Goal: Contribute content: Contribute content

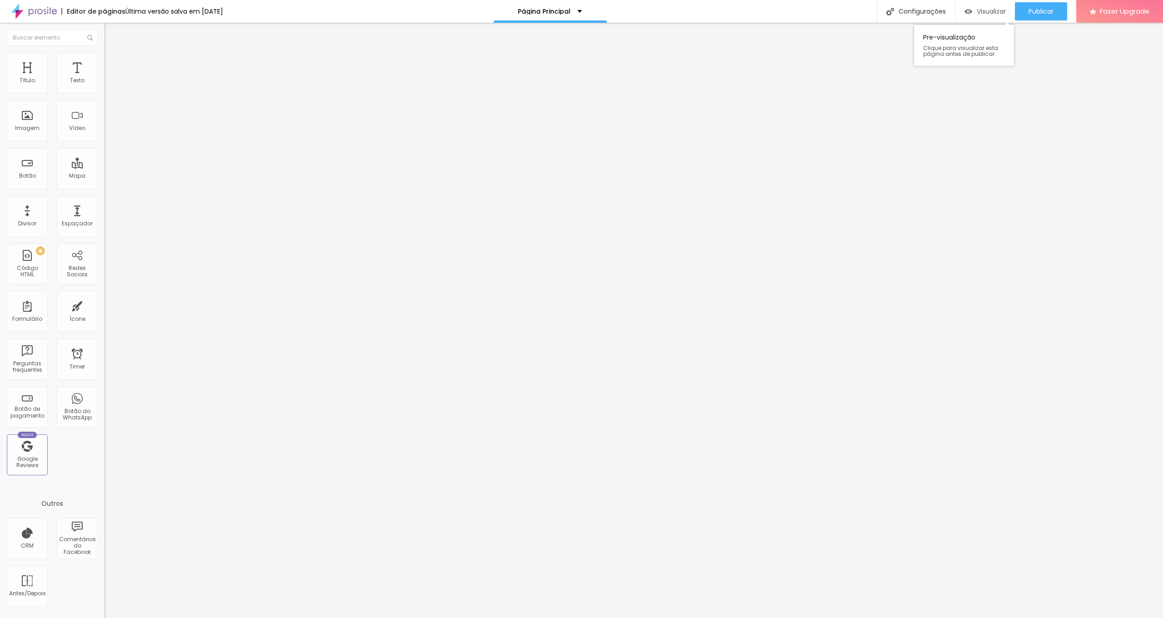
click at [989, 10] on span "Visualizar" at bounding box center [991, 11] width 29 height 7
click at [564, 6] on div "Página Principal" at bounding box center [550, 11] width 114 height 23
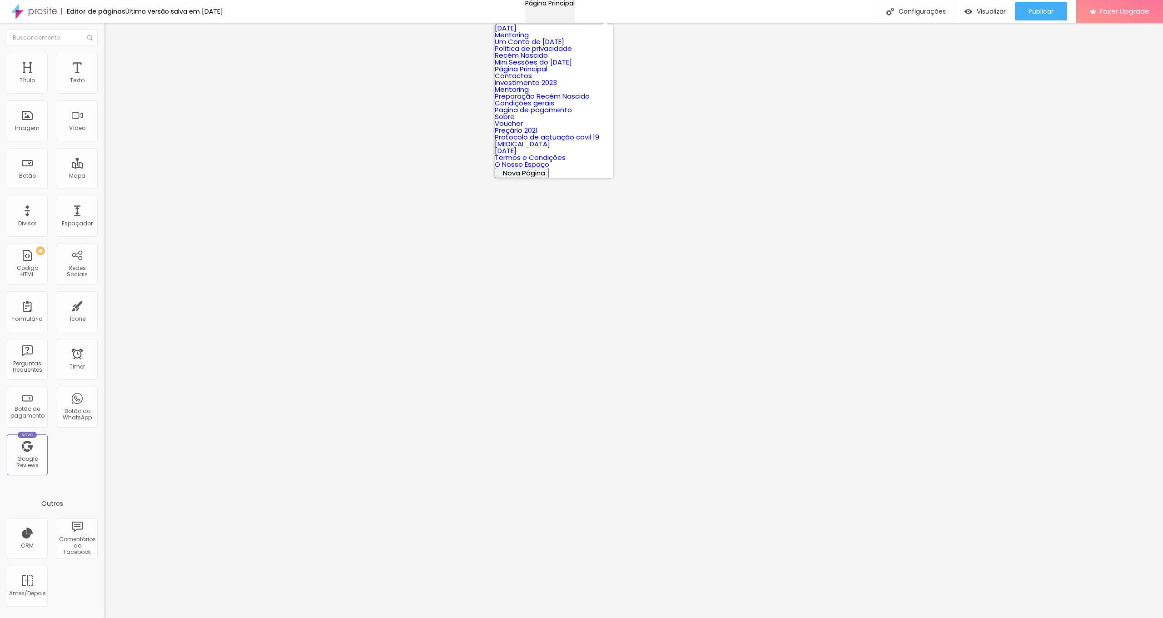
click at [564, 6] on div "Página Principal" at bounding box center [550, 3] width 50 height 6
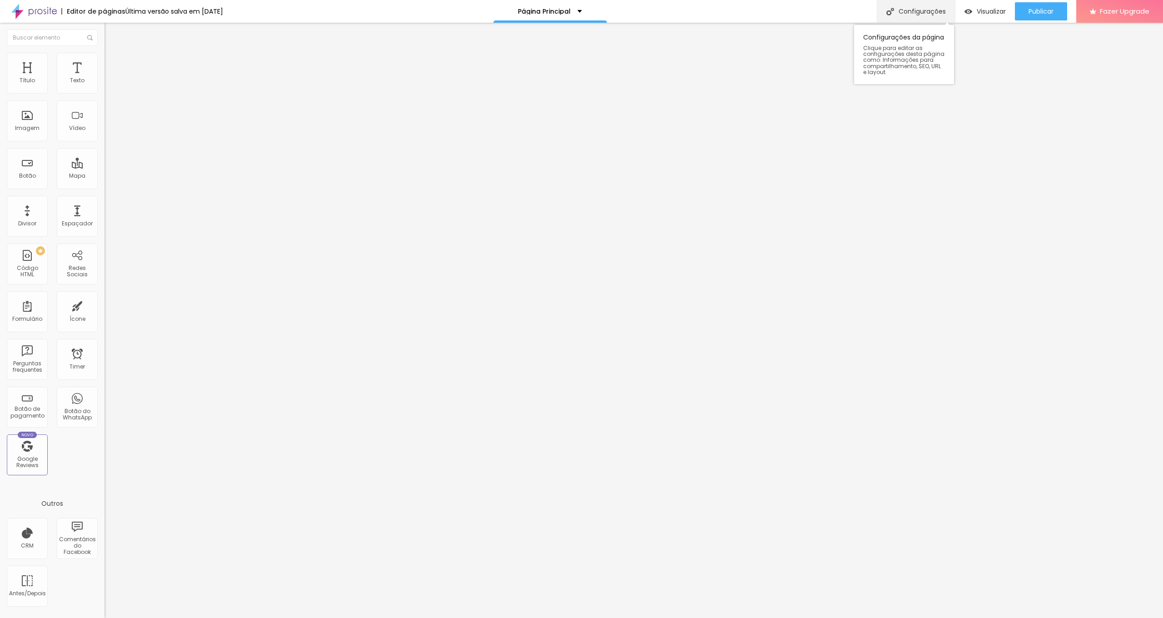
click at [929, 11] on div "Configurações" at bounding box center [916, 11] width 78 height 23
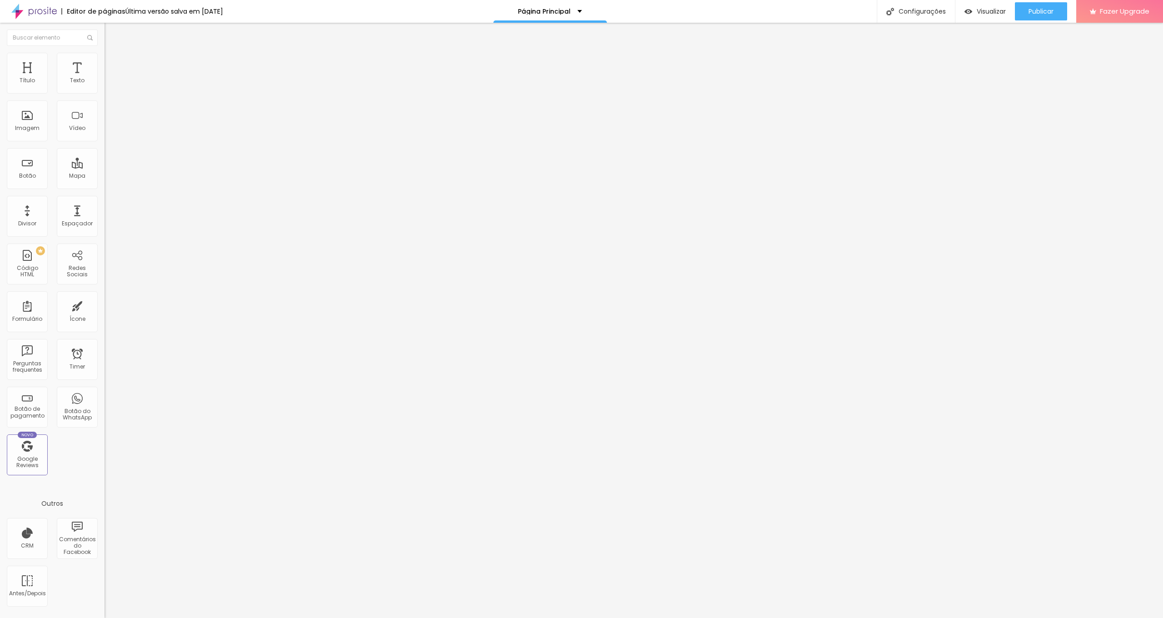
click at [740, 617] on div at bounding box center [581, 627] width 1163 height 8
click at [113, 65] on span "Avançado" at bounding box center [128, 68] width 30 height 8
click at [104, 63] on ul "Conteúdo Estilo Avançado" at bounding box center [156, 57] width 104 height 27
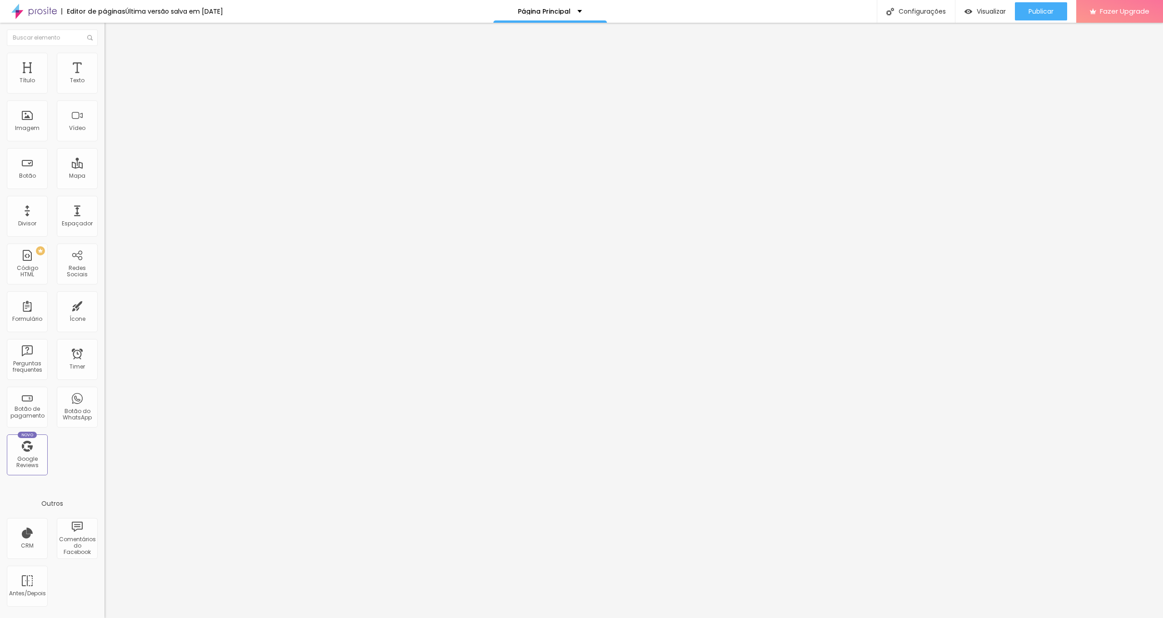
click at [104, 59] on li "Estilo" at bounding box center [156, 57] width 104 height 9
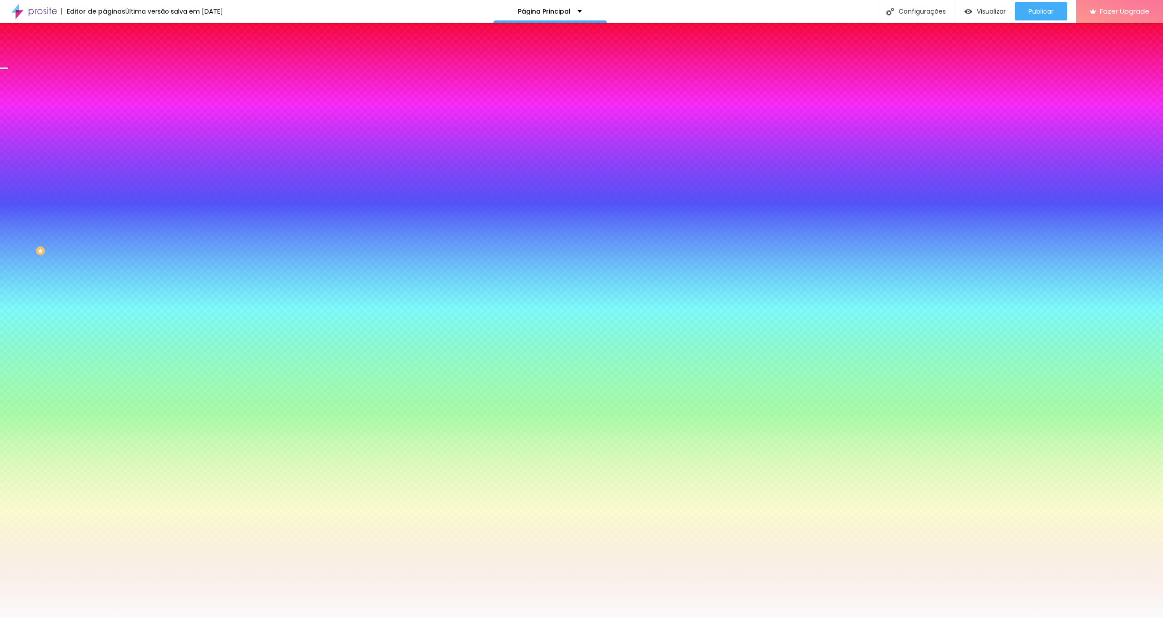
click at [104, 53] on li "Conteúdo" at bounding box center [156, 48] width 104 height 9
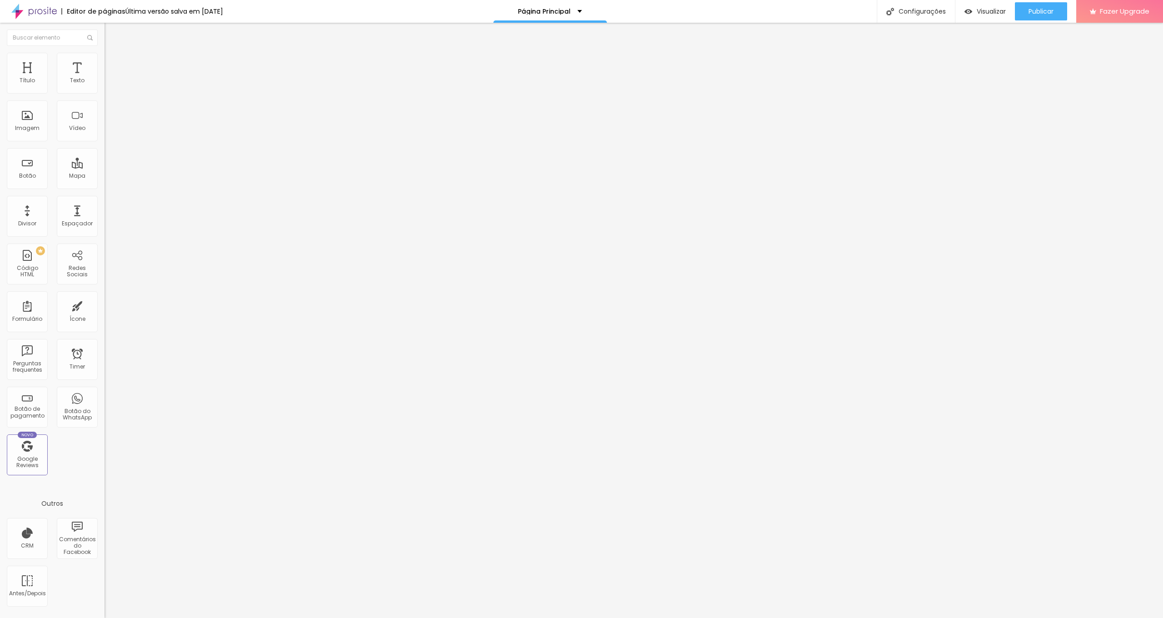
click at [104, 26] on button "Editar Seção" at bounding box center [156, 33] width 104 height 21
click at [35, 595] on div "Antes/Depois" at bounding box center [27, 593] width 36 height 6
click at [650, 7] on div "Editor de páginas Última versão salva em 04/09/2025 Página Principal Configuraç…" at bounding box center [581, 11] width 1163 height 23
click at [89, 10] on div "Editor de páginas" at bounding box center [93, 11] width 64 height 6
click at [40, 14] on img at bounding box center [33, 11] width 45 height 23
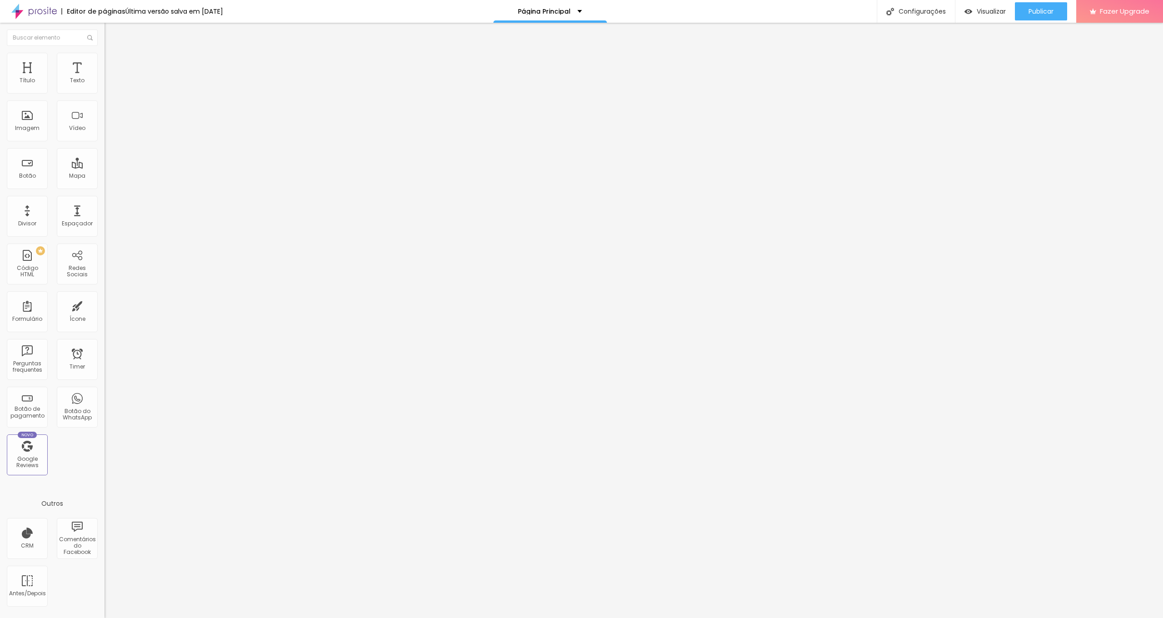
click at [111, 30] on div "Editar Seção" at bounding box center [138, 33] width 54 height 7
click at [104, 60] on li "Estilo" at bounding box center [156, 57] width 104 height 9
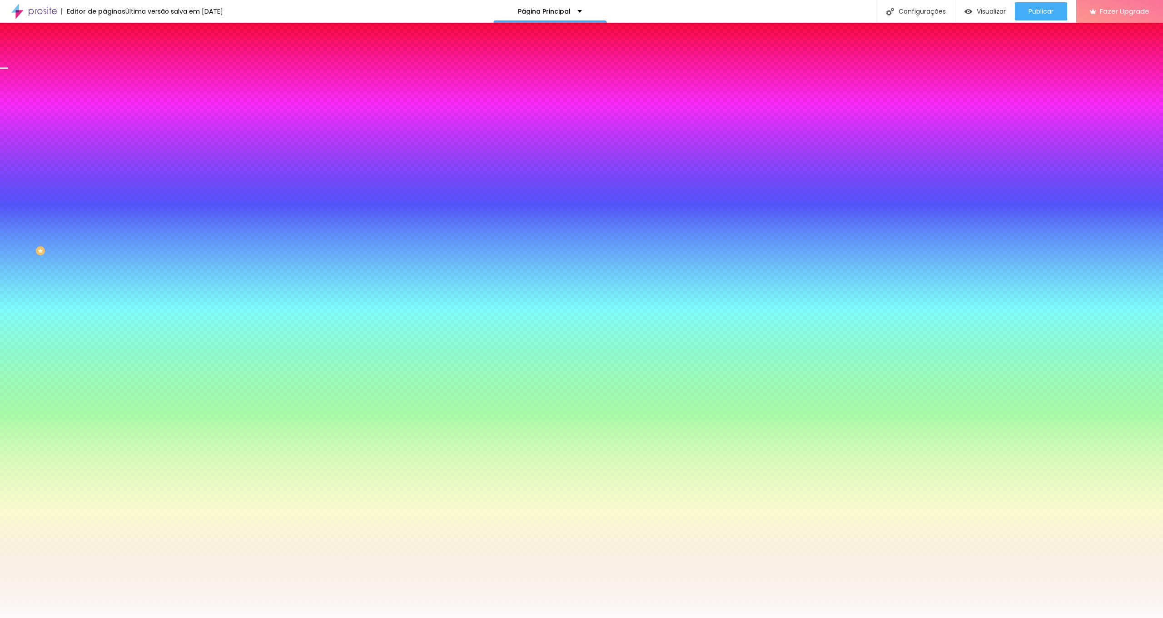
click at [154, 84] on span at bounding box center [156, 80] width 5 height 8
click at [113, 54] on span "Conteúdo" at bounding box center [127, 50] width 28 height 8
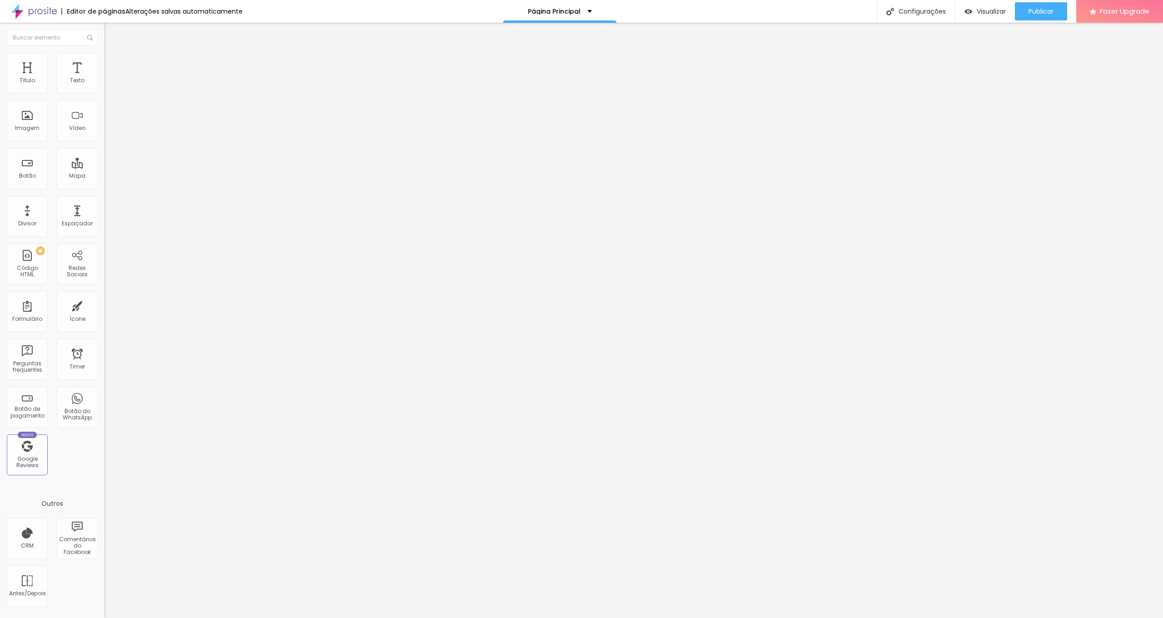
click at [111, 31] on img "button" at bounding box center [114, 33] width 7 height 7
click at [104, 53] on li "Estilo" at bounding box center [156, 57] width 104 height 9
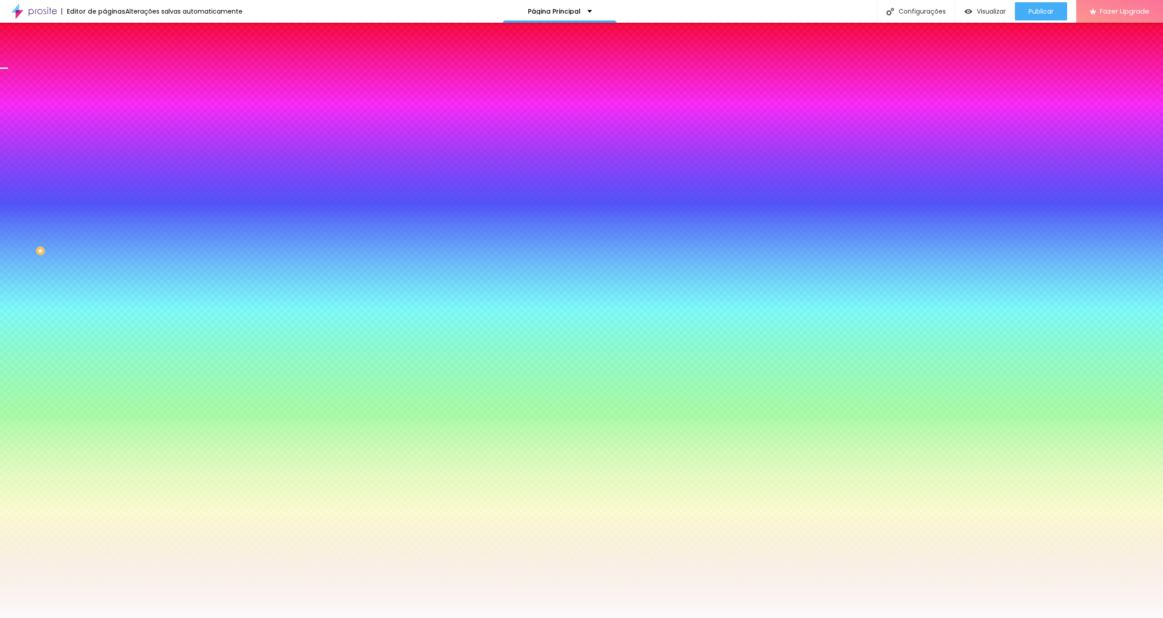
click at [104, 50] on li "Conteúdo" at bounding box center [156, 48] width 104 height 9
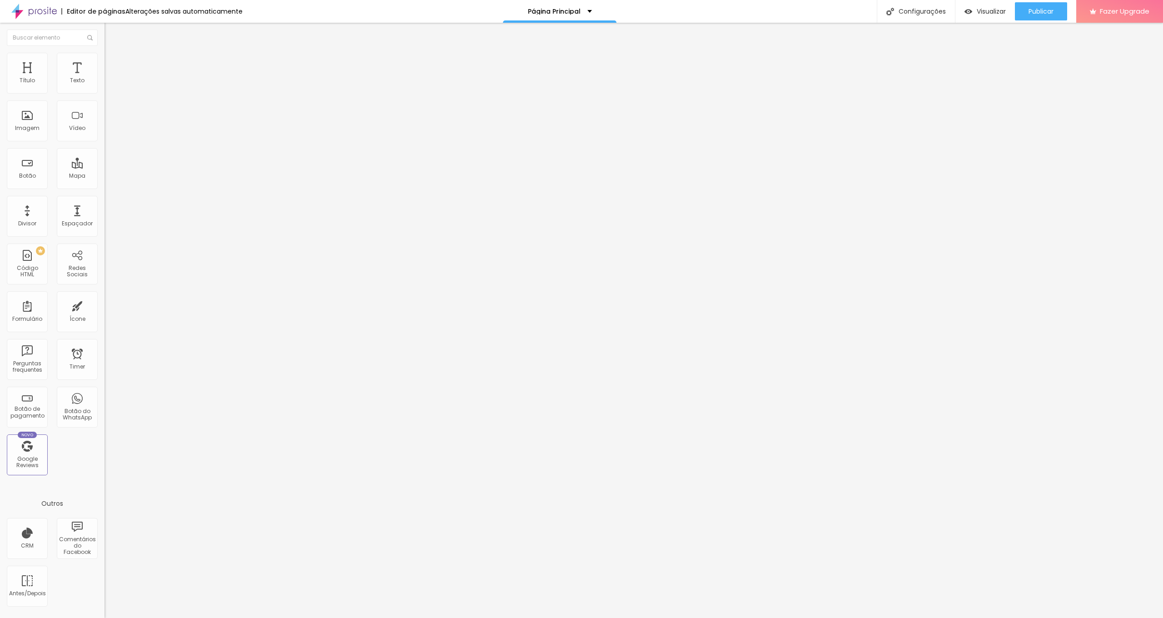
click at [111, 30] on img "button" at bounding box center [114, 33] width 7 height 7
click at [104, 62] on li "Avançado" at bounding box center [156, 66] width 104 height 9
click at [113, 54] on span "Conteúdo" at bounding box center [127, 50] width 28 height 8
click at [104, 30] on button "Editar Seção" at bounding box center [156, 33] width 104 height 21
click at [113, 63] on span "Estilo" at bounding box center [120, 59] width 14 height 8
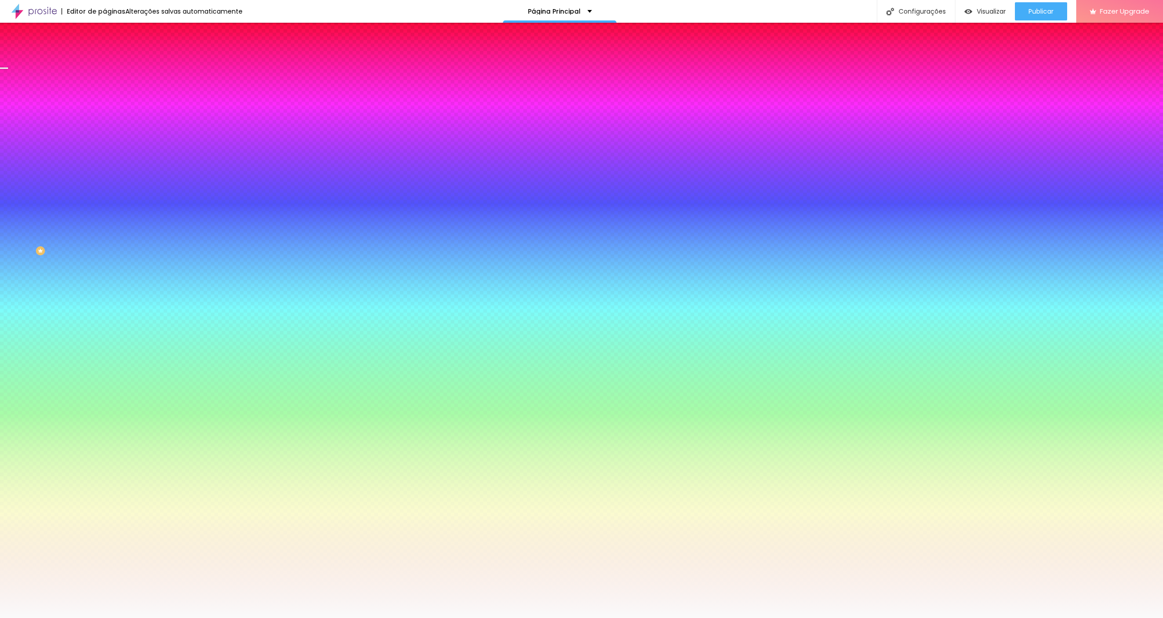
click at [113, 54] on span "Conteúdo" at bounding box center [127, 50] width 28 height 8
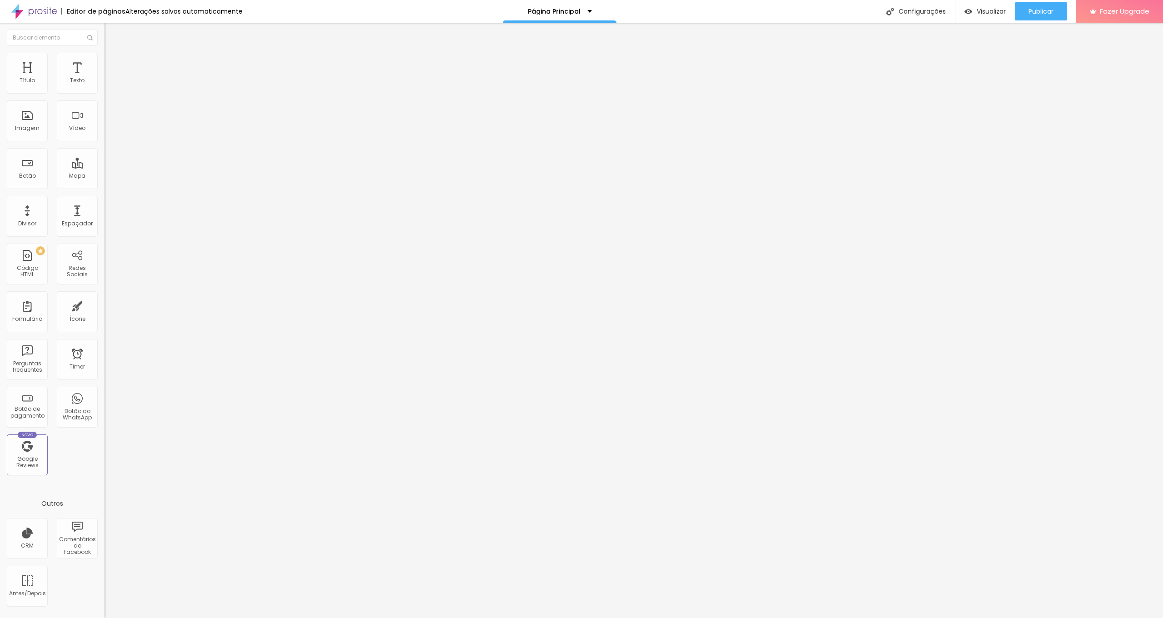
click at [104, 56] on img at bounding box center [108, 57] width 8 height 8
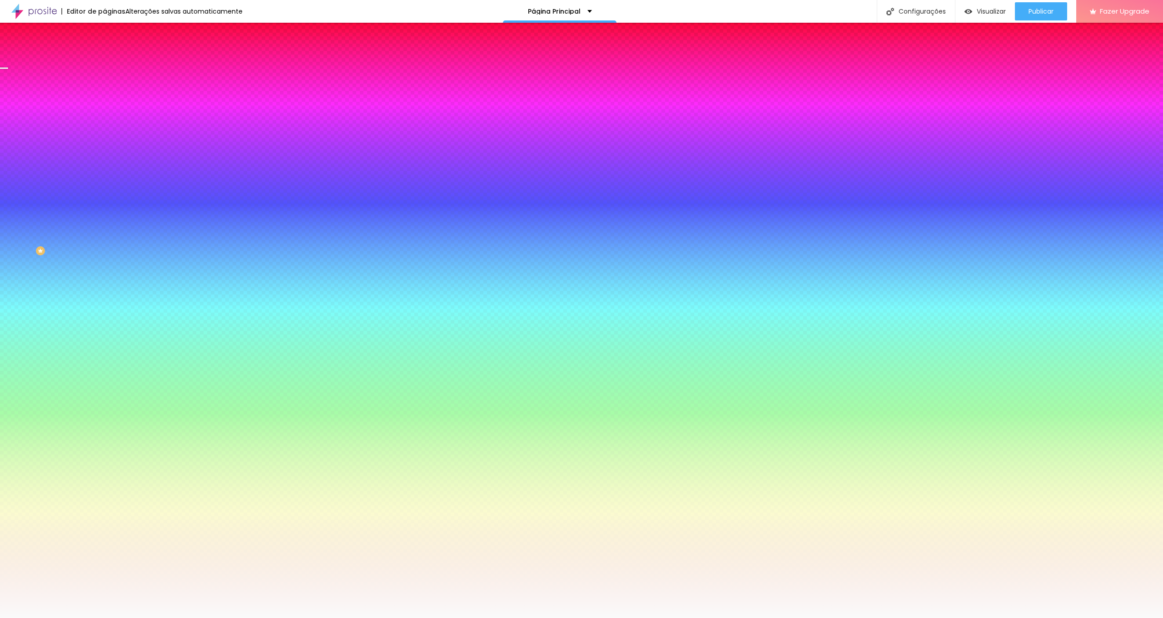
click at [104, 53] on li "Conteúdo" at bounding box center [156, 48] width 104 height 9
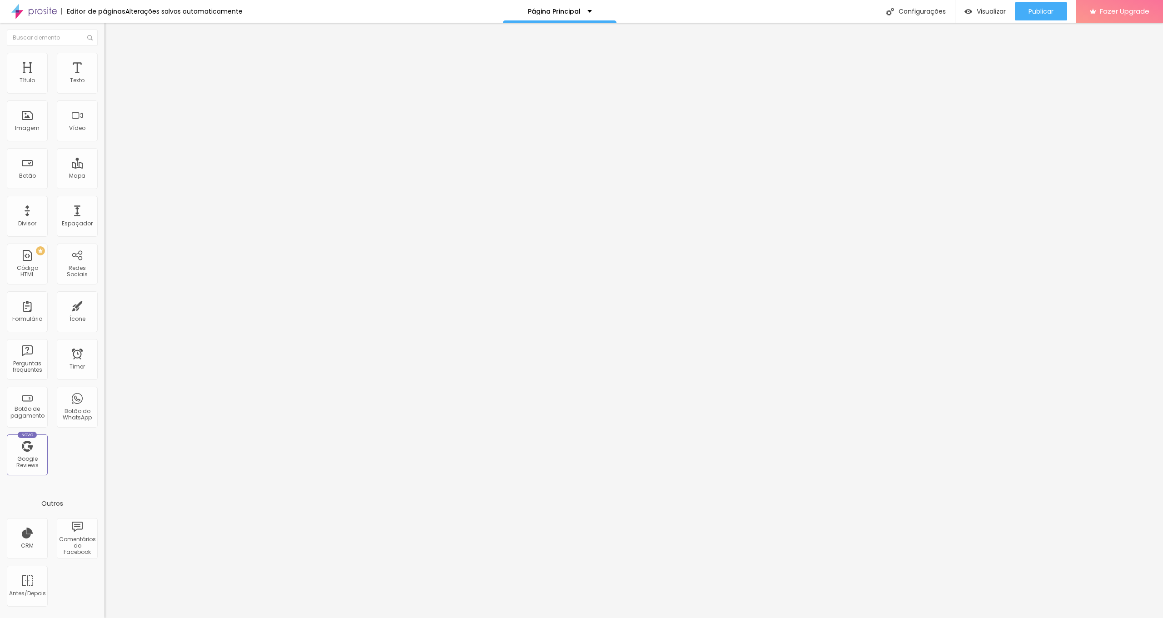
drag, startPoint x: 80, startPoint y: 106, endPoint x: 52, endPoint y: 60, distance: 54.2
click at [104, 60] on li "Estilo" at bounding box center [156, 57] width 104 height 9
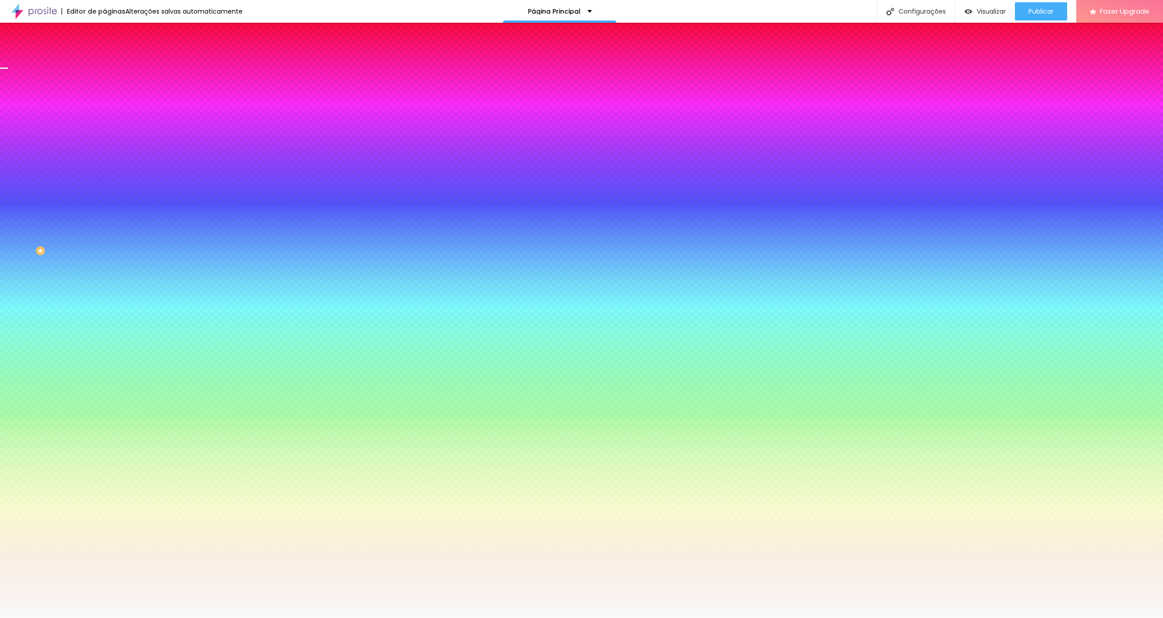
click at [111, 34] on div "Editar Seção" at bounding box center [138, 33] width 54 height 7
click at [111, 31] on img "button" at bounding box center [114, 33] width 7 height 7
click at [111, 34] on img "button" at bounding box center [114, 33] width 7 height 7
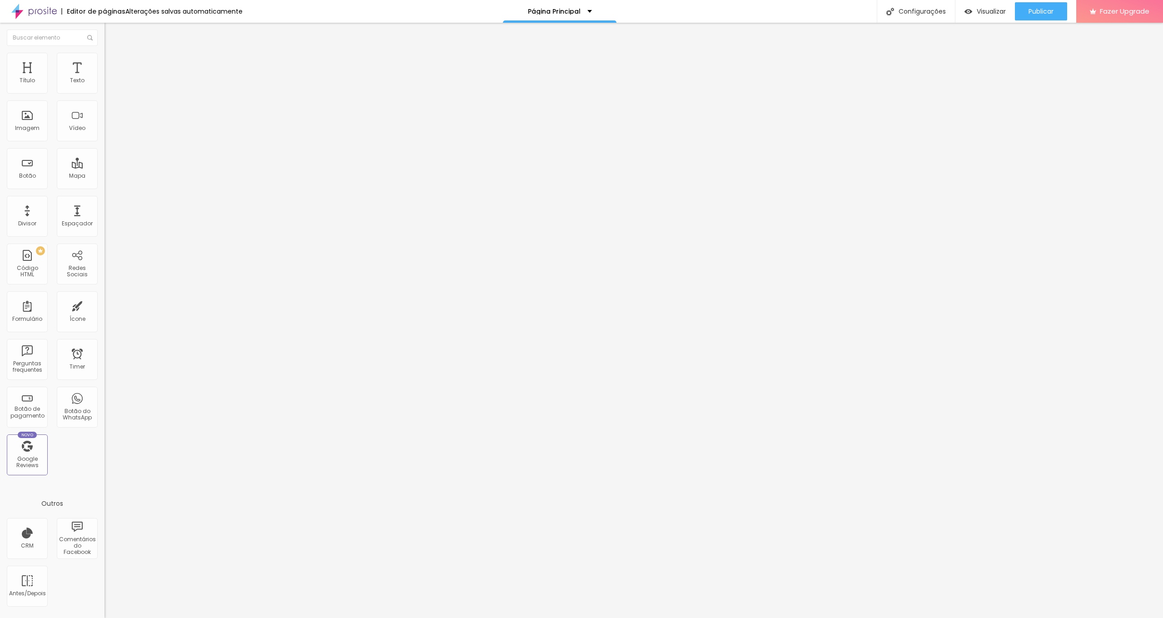
click at [113, 64] on span "Avançado" at bounding box center [128, 68] width 30 height 8
click at [104, 59] on li "Estilo" at bounding box center [156, 57] width 104 height 9
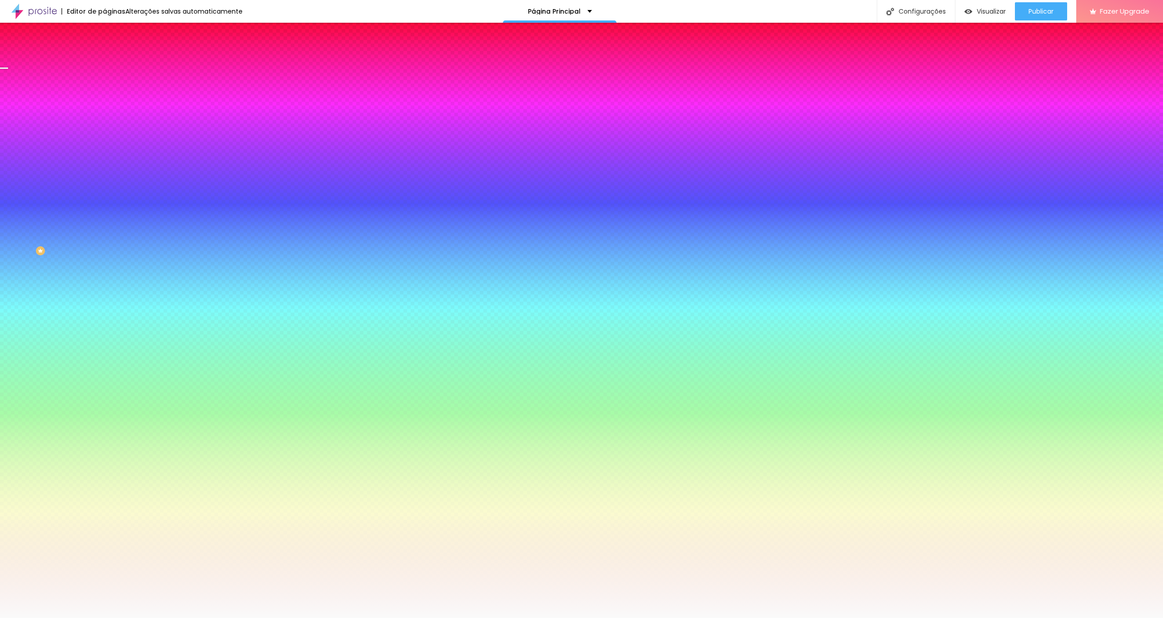
click at [111, 32] on img "button" at bounding box center [114, 33] width 7 height 7
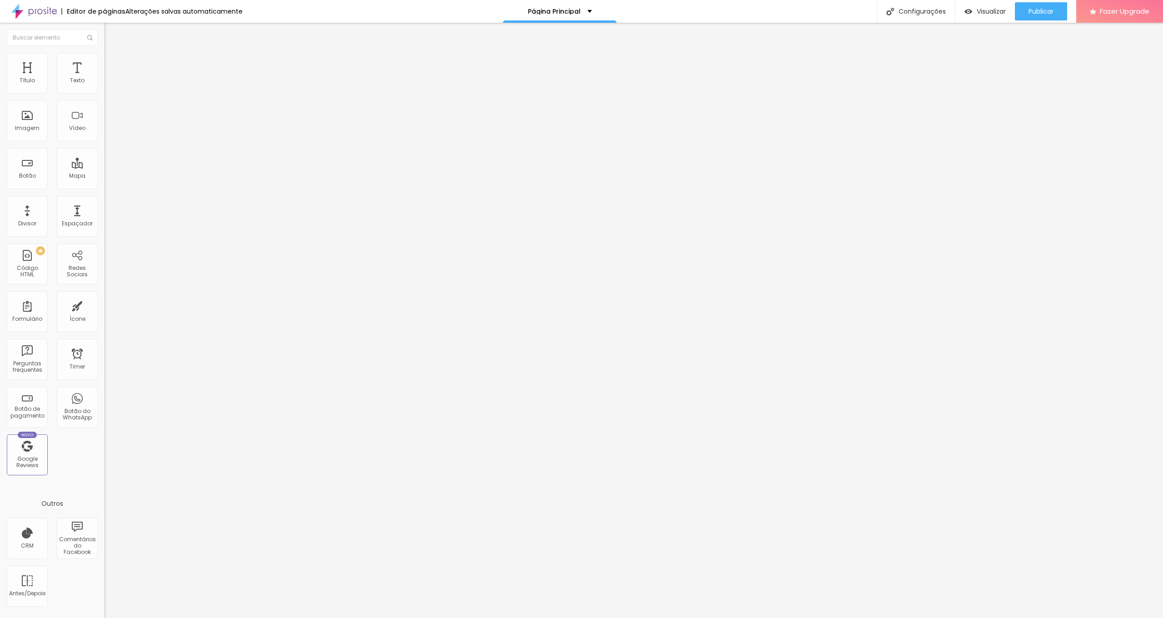
click at [111, 33] on img "button" at bounding box center [114, 33] width 7 height 7
click at [111, 32] on img "button" at bounding box center [114, 33] width 7 height 7
click at [104, 59] on li "Estilo" at bounding box center [156, 57] width 104 height 9
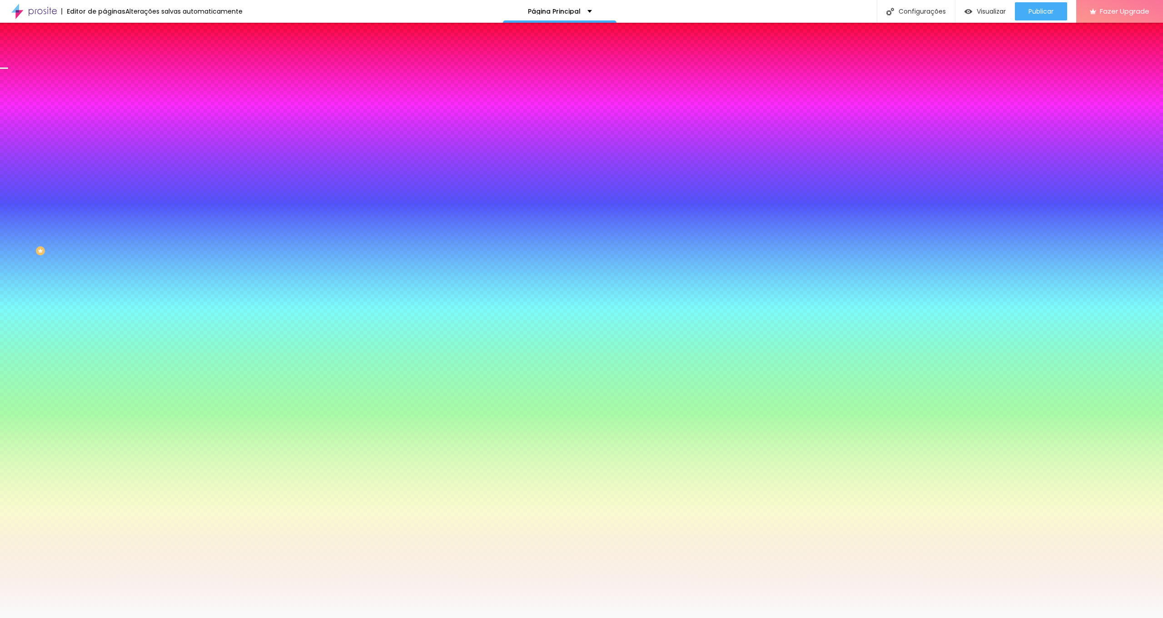
click at [111, 35] on img "button" at bounding box center [114, 33] width 7 height 7
click at [111, 32] on img "button" at bounding box center [114, 33] width 7 height 7
click at [111, 31] on img "button" at bounding box center [114, 33] width 7 height 7
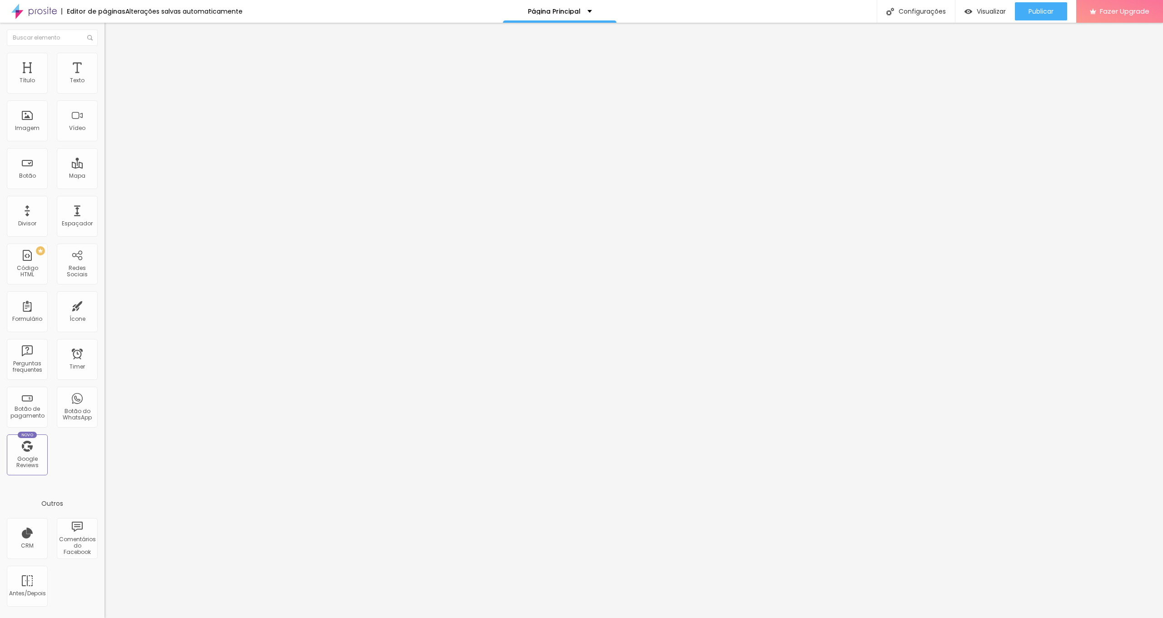
click at [104, 136] on span "4:3 Standard" at bounding box center [122, 132] width 37 height 8
click at [104, 141] on span "Ultrawide" at bounding box center [117, 138] width 26 height 8
click at [104, 154] on div "Standard 4:3" at bounding box center [156, 151] width 104 height 5
click at [104, 161] on span "Vertical 1" at bounding box center [116, 157] width 24 height 8
click at [104, 136] on span "3:4 Vertical 1" at bounding box center [121, 132] width 34 height 8
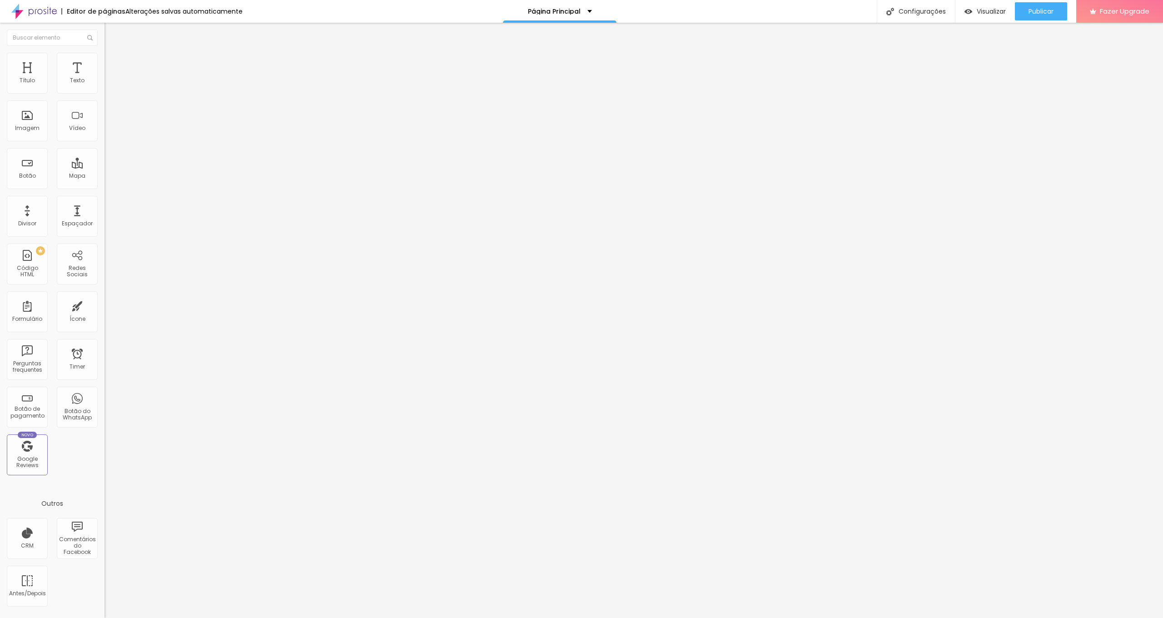
click at [104, 171] on div at bounding box center [156, 171] width 104 height 0
click at [104, 136] on span "3:4 Vertical 1" at bounding box center [121, 132] width 34 height 8
click at [113, 64] on span "Avançado" at bounding box center [128, 68] width 30 height 8
type input "15"
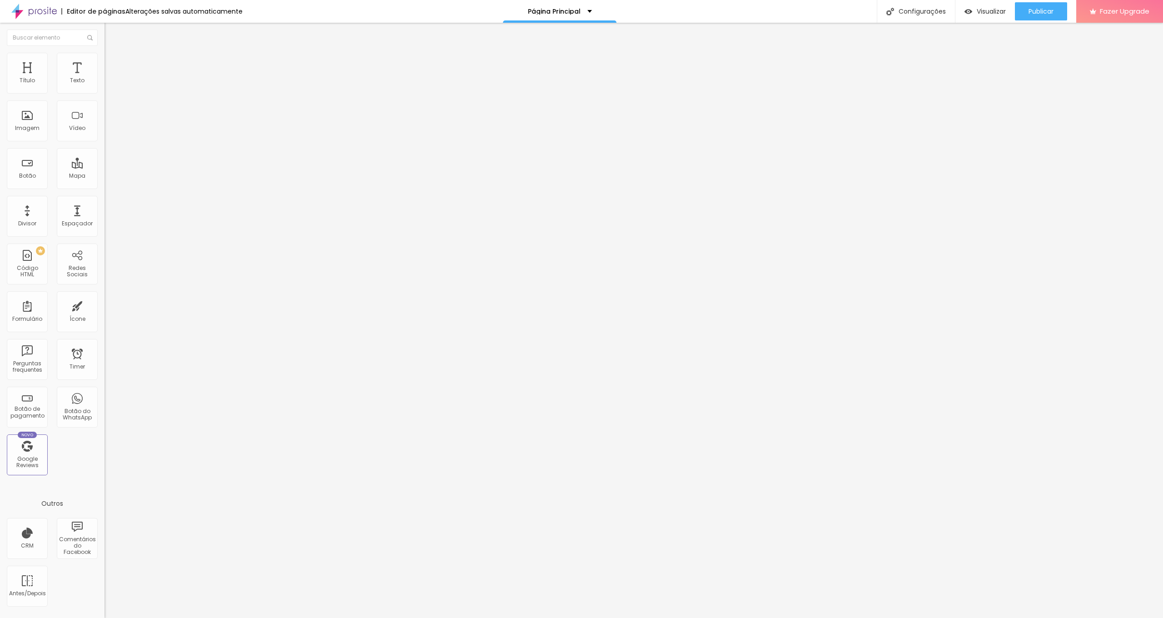
type input "15"
type input "16"
type input "20"
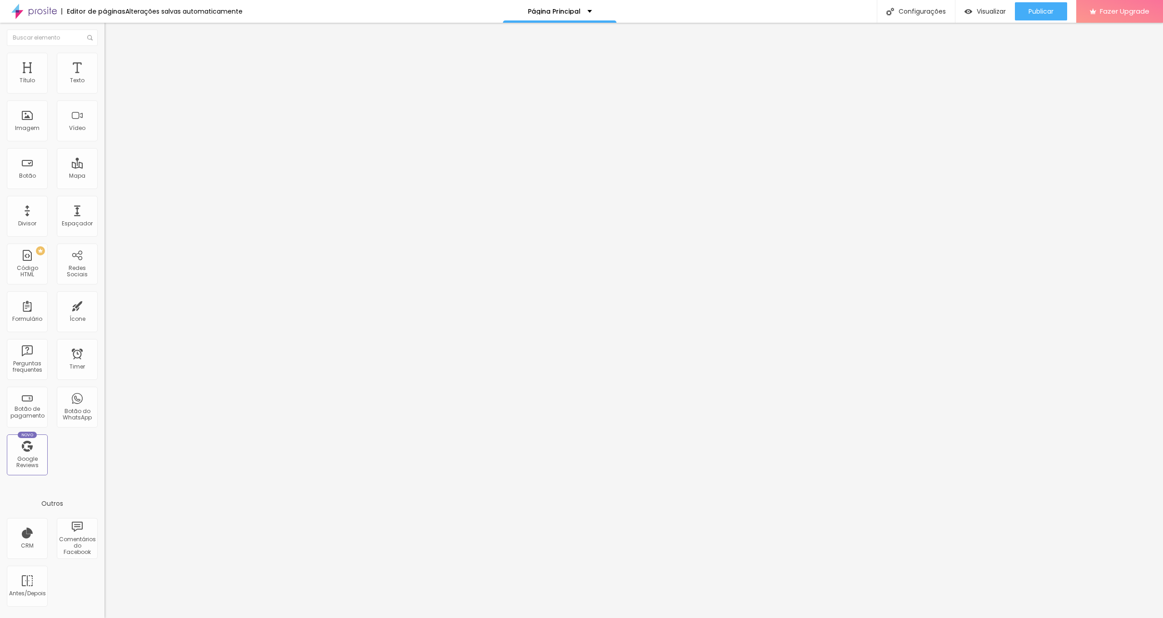
type input "36"
type input "53"
type input "82"
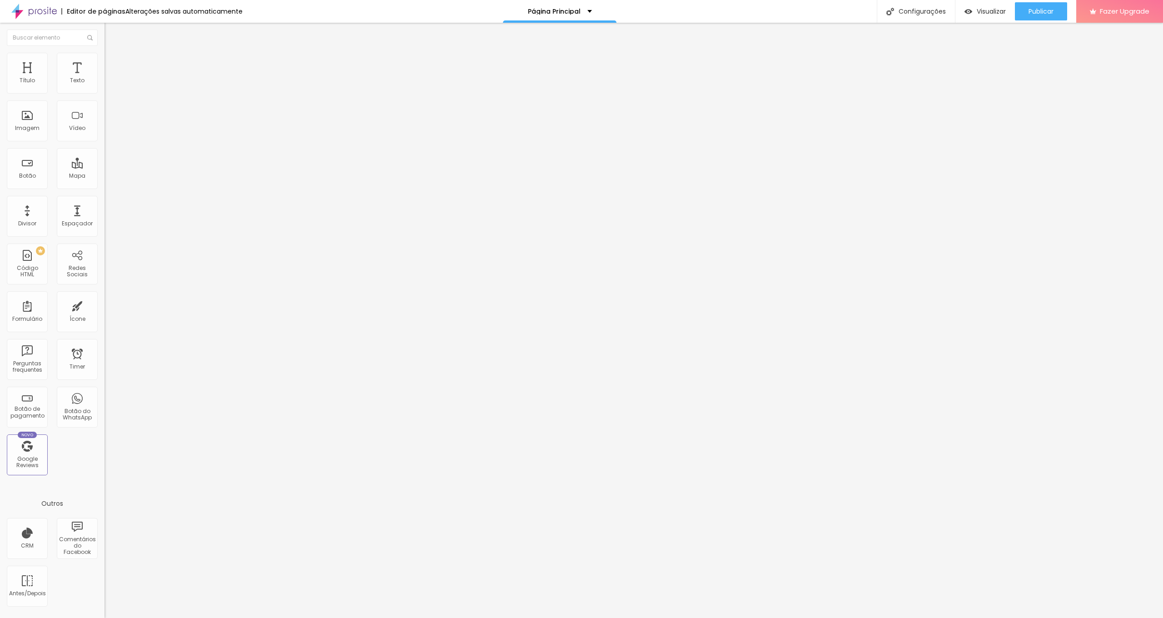
type input "82"
type input "100"
drag, startPoint x: 29, startPoint y: 89, endPoint x: 94, endPoint y: 94, distance: 65.2
type input "100"
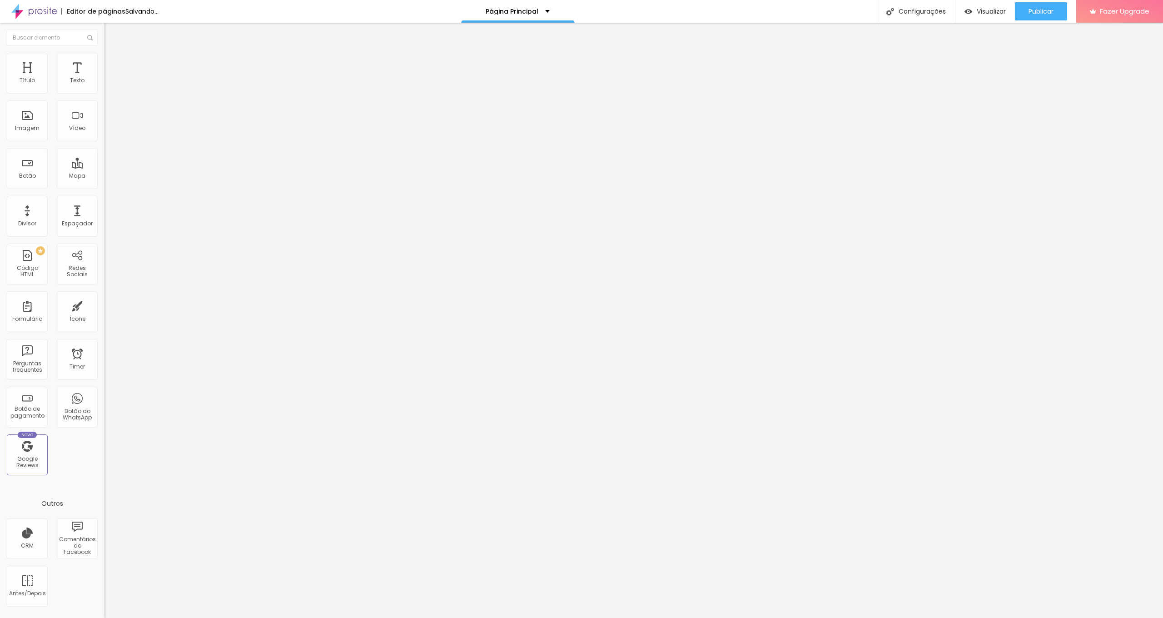
click at [104, 94] on div "100 Espaço de cima" at bounding box center [156, 135] width 104 height 129
type input "7"
type input "8"
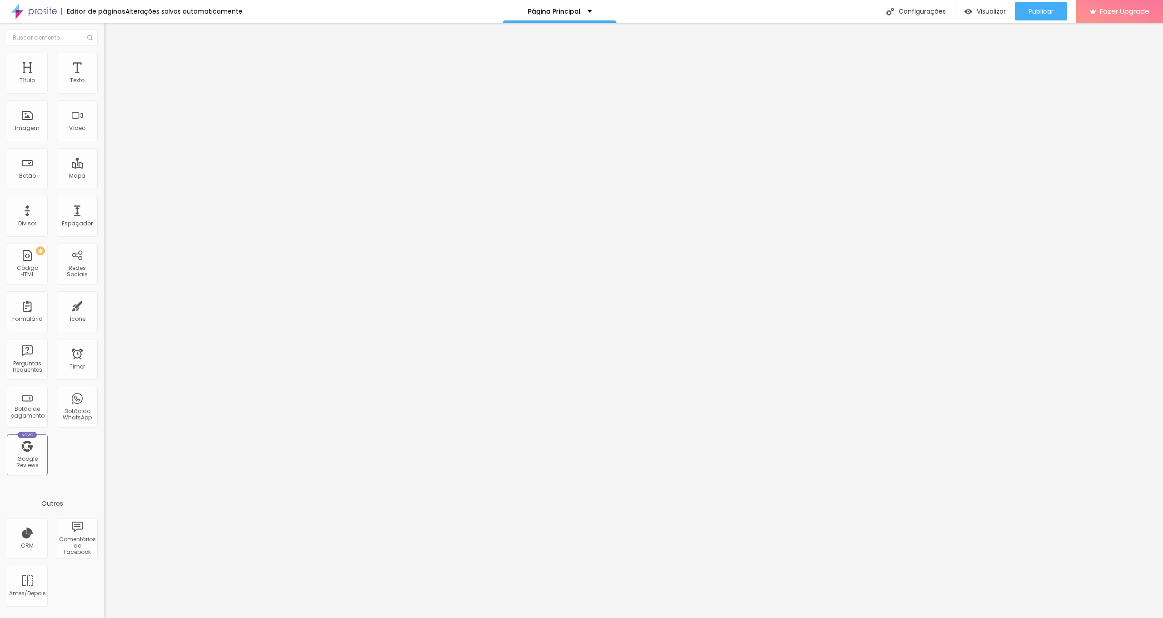
type input "13"
type input "40"
type input "77"
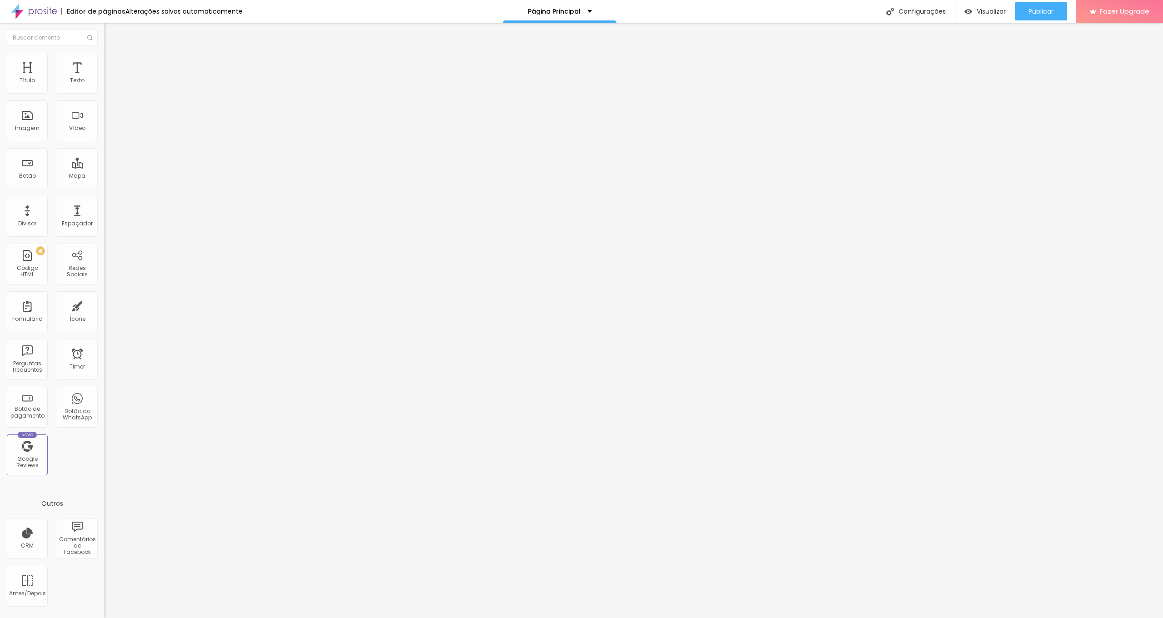
type input "77"
type input "100"
drag, startPoint x: 25, startPoint y: 111, endPoint x: 104, endPoint y: 123, distance: 79.5
type input "100"
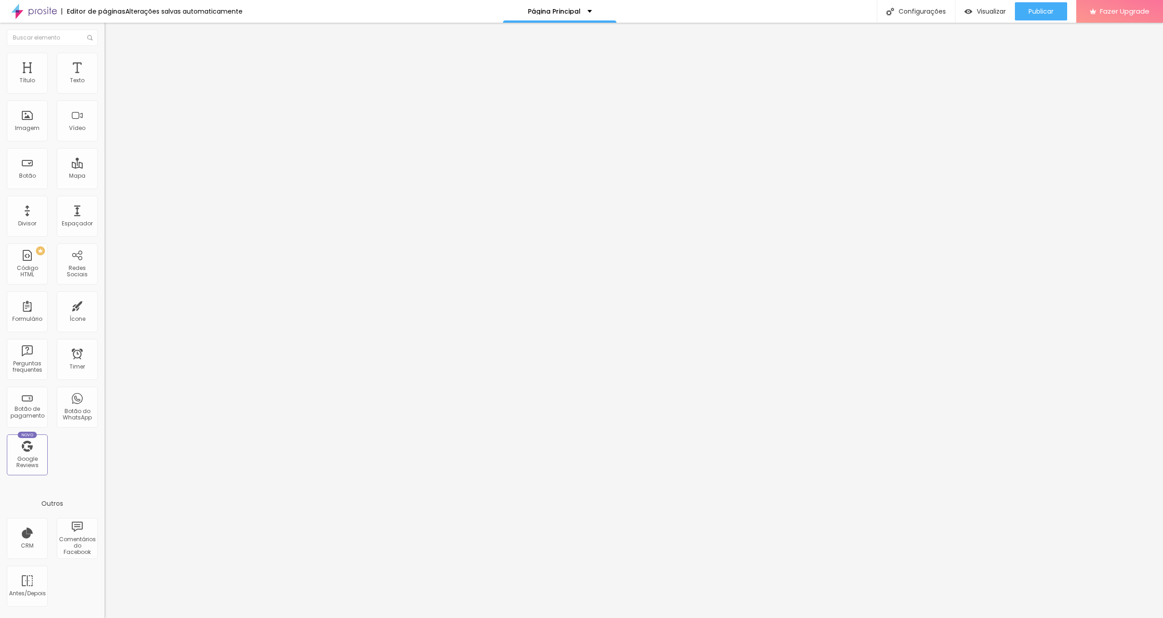
click at [114, 111] on div "Título Texto Imagem Vídeo Botão Mapa Divisor Espaçador PREMIUM Código HTML Rede…" at bounding box center [581, 320] width 1163 height 595
click at [113, 62] on span "Estilo" at bounding box center [120, 59] width 14 height 8
click at [113, 54] on span "Conteúdo" at bounding box center [127, 50] width 28 height 8
click at [104, 57] on img at bounding box center [108, 57] width 8 height 8
click at [104, 52] on img at bounding box center [108, 48] width 8 height 8
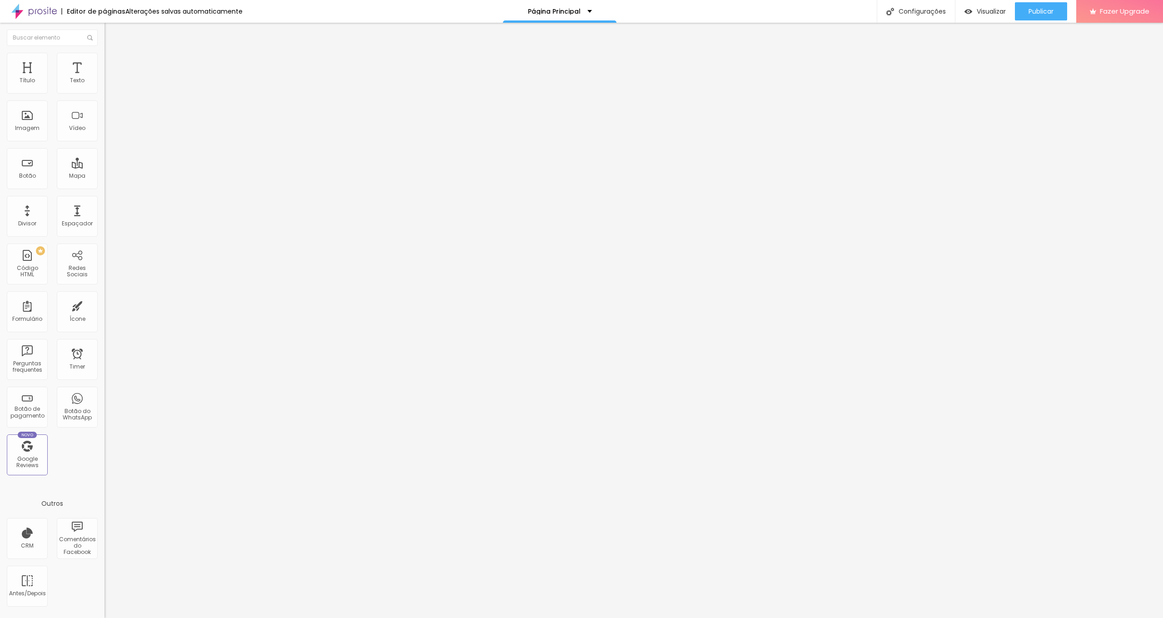
click at [104, 58] on li "Estilo" at bounding box center [156, 57] width 104 height 9
click at [104, 62] on li "Avançado" at bounding box center [156, 66] width 104 height 9
click at [104, 57] on ul "Conteúdo Estilo Avançado" at bounding box center [156, 57] width 104 height 27
click at [104, 59] on li "Estilo" at bounding box center [156, 57] width 104 height 9
click at [104, 53] on li "Conteúdo" at bounding box center [156, 48] width 104 height 9
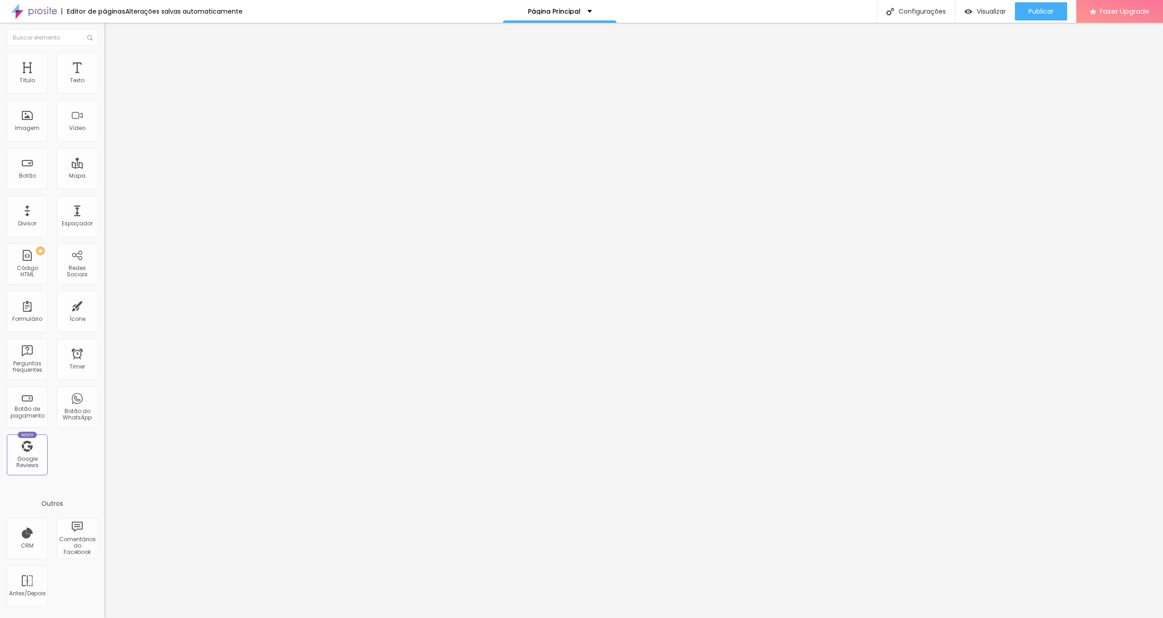
click at [111, 35] on img "button" at bounding box center [114, 33] width 7 height 7
click at [104, 85] on input "text" at bounding box center [158, 80] width 109 height 9
click at [104, 59] on li "Estilo" at bounding box center [156, 57] width 104 height 9
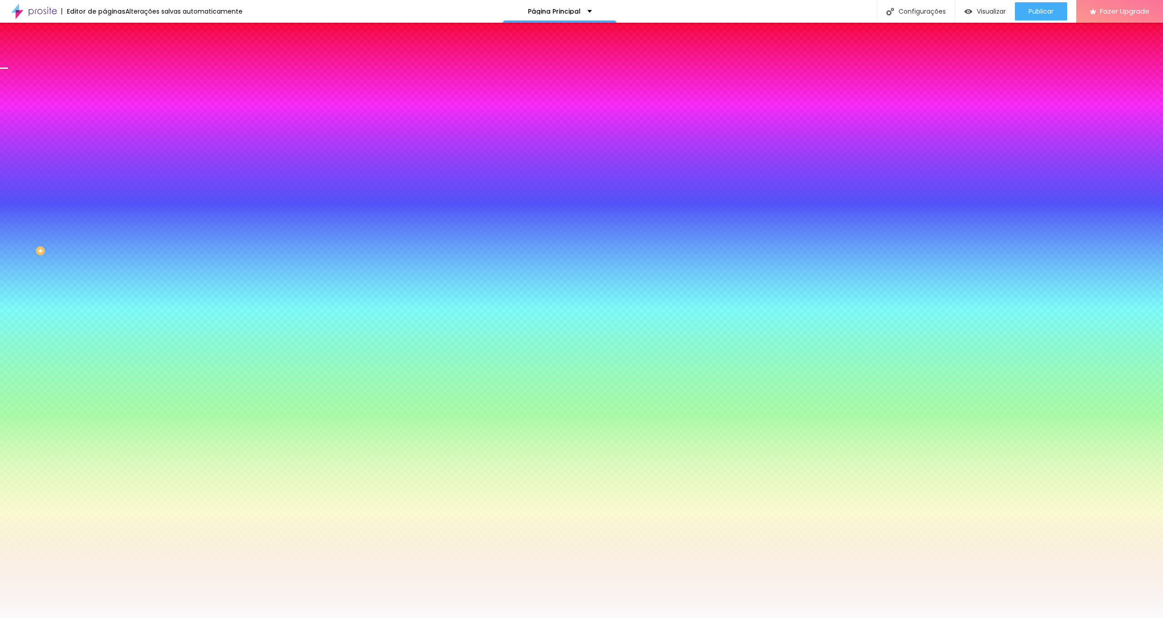
click at [104, 84] on span "Adicionar imagem" at bounding box center [133, 80] width 59 height 8
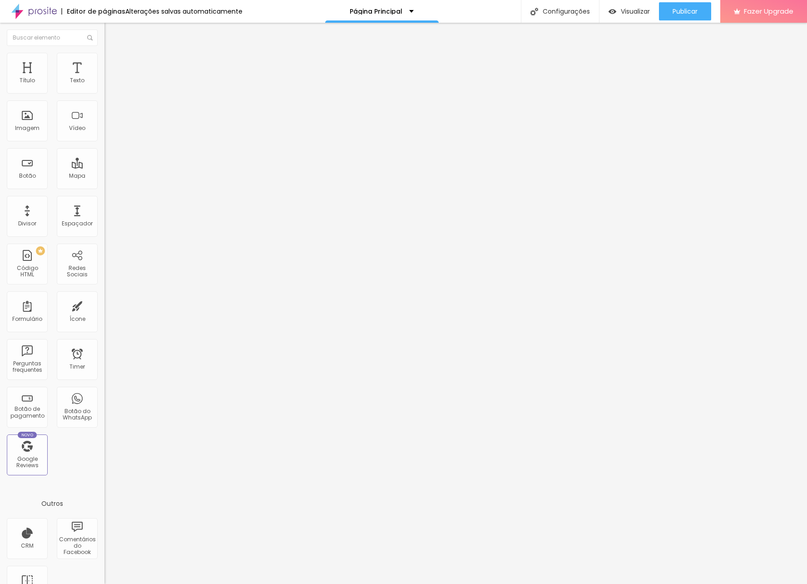
click at [104, 78] on span "Adicionar imagem" at bounding box center [133, 74] width 59 height 8
click at [113, 62] on span "Estilo" at bounding box center [120, 59] width 14 height 8
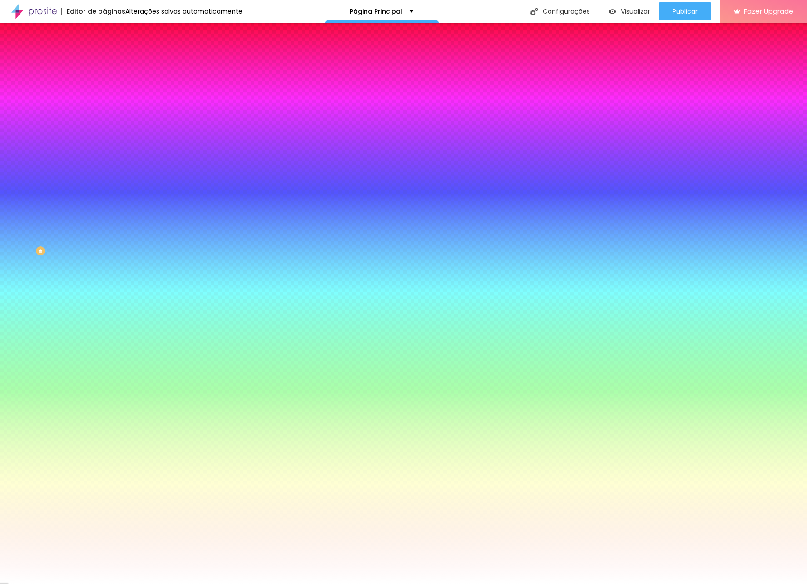
click at [113, 64] on span "Avançado" at bounding box center [128, 68] width 30 height 8
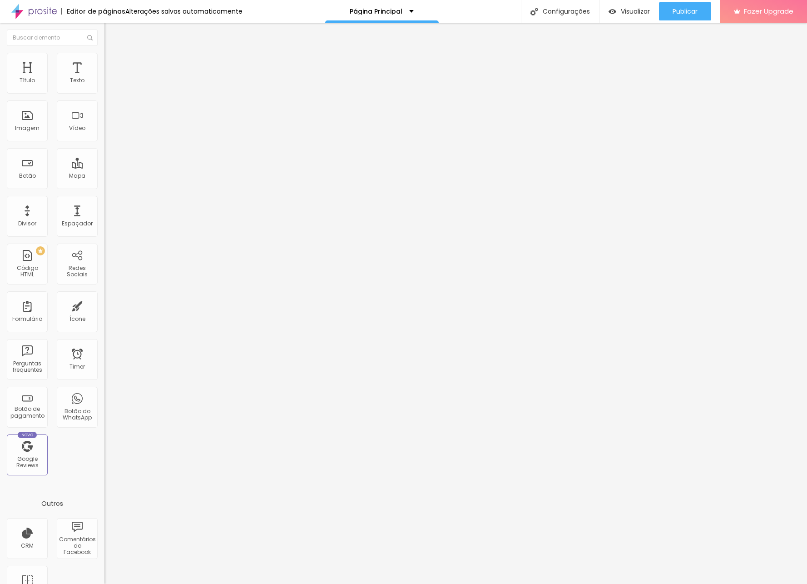
click at [104, 53] on li "Conteúdo" at bounding box center [156, 48] width 104 height 9
click at [104, 36] on button "Editar Seção" at bounding box center [156, 33] width 104 height 21
click at [32, 175] on div "Botão" at bounding box center [27, 176] width 17 height 6
click at [104, 85] on input "Click me" at bounding box center [158, 80] width 109 height 9
click at [0, 99] on html "Editor de páginas Alterações salvas automaticamente Página Principal Configuraç…" at bounding box center [403, 292] width 807 height 584
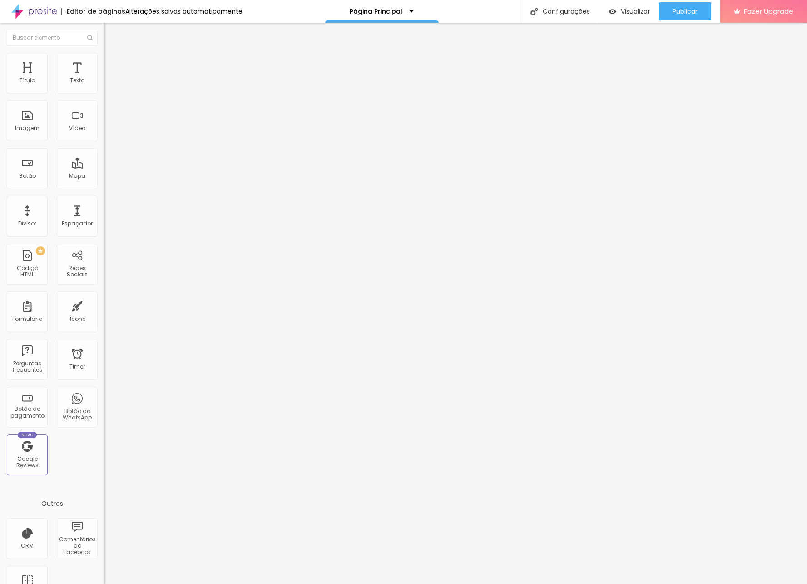
type input "Informações/Reservas"
click at [104, 187] on input "https://" at bounding box center [158, 182] width 109 height 9
paste input "www.pedacinhosdeceufotografia.pt/natal-2025"
type input "https://www.pedacinhosdeceufotografia.pt/natal-2025"
click at [104, 186] on input "https://" at bounding box center [158, 181] width 109 height 9
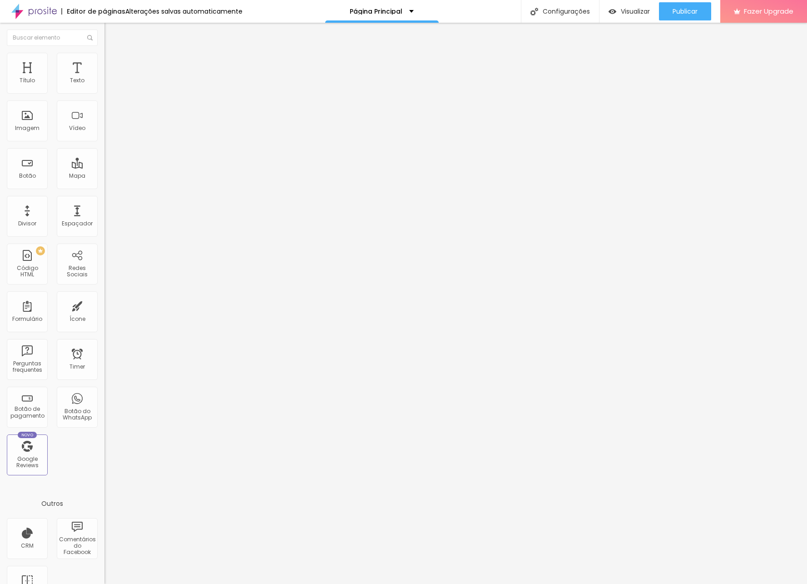
paste input "www.pedacinhosdeceufotografia.pt/natal-2025"
drag, startPoint x: 93, startPoint y: 248, endPoint x: -44, endPoint y: 241, distance: 136.9
click at [0, 241] on html "Editor de páginas Alterações salvas automaticamente Página Principal Configuraç…" at bounding box center [403, 292] width 807 height 584
type input "https://www.pedacinhosdeceufotografia.pt/natal-2025"
click at [104, 55] on li "Estilo" at bounding box center [156, 57] width 104 height 9
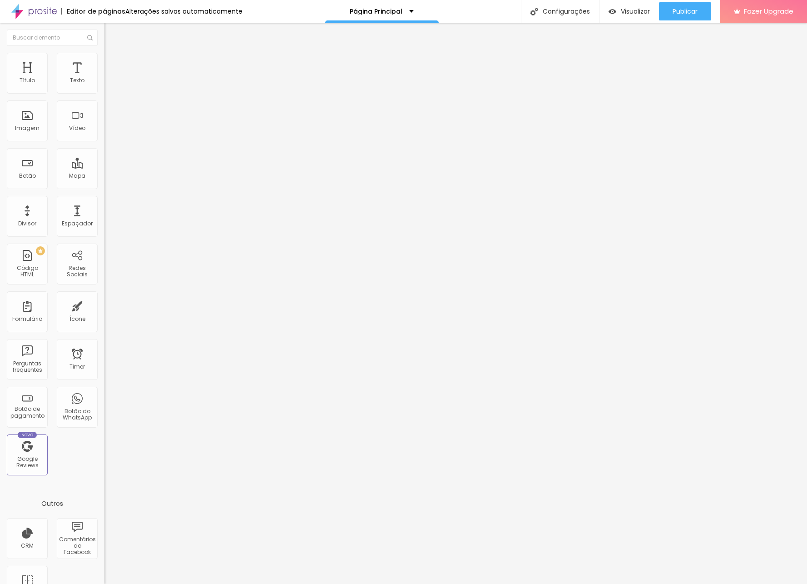
type input "95"
type input "75"
type input "50"
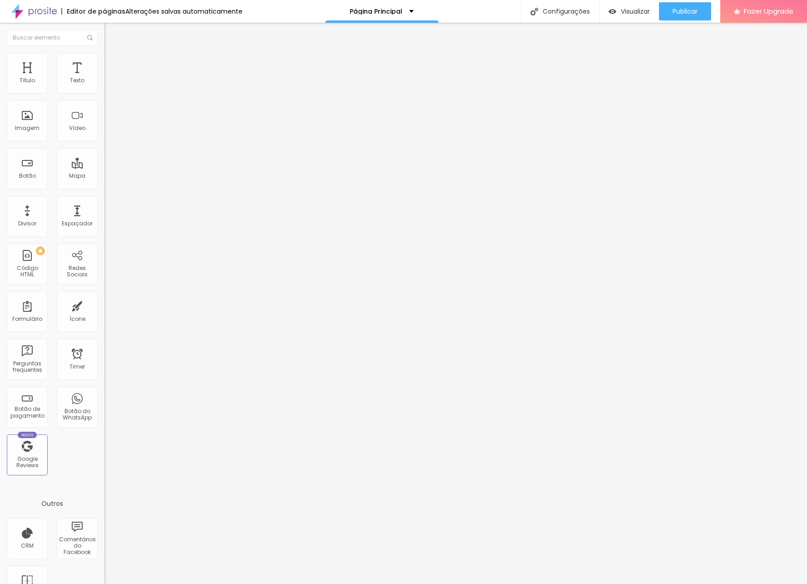
type input "50"
type input "30"
type input "20"
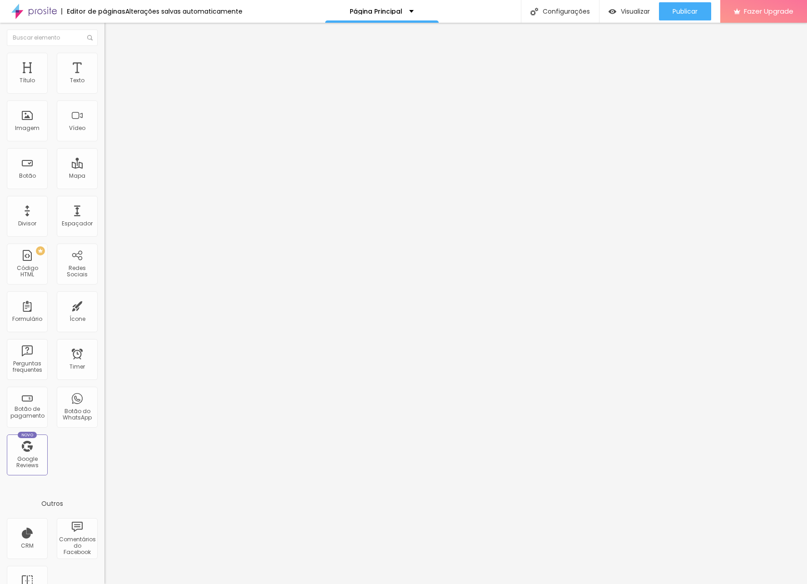
type input "15"
type input "20"
type input "25"
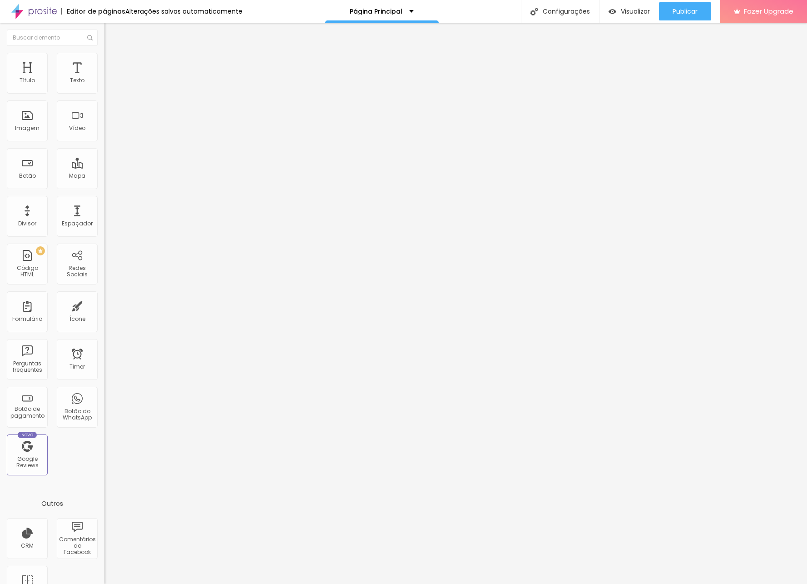
type input "25"
type input "40"
type input "55"
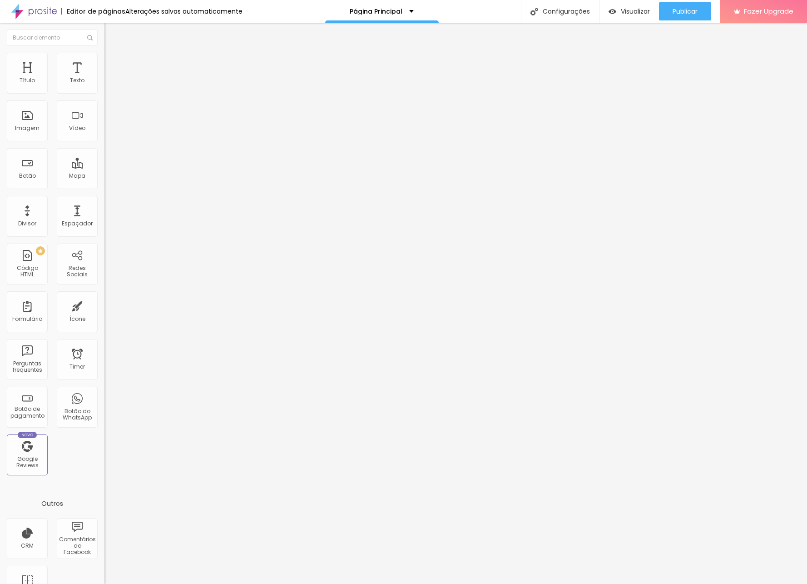
type input "60"
type input "70"
type input "75"
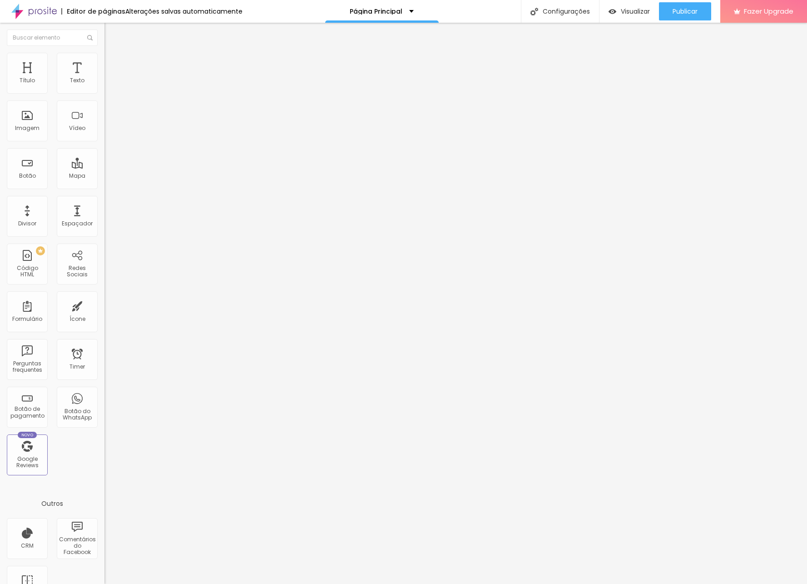
type input "75"
type input "80"
type input "85"
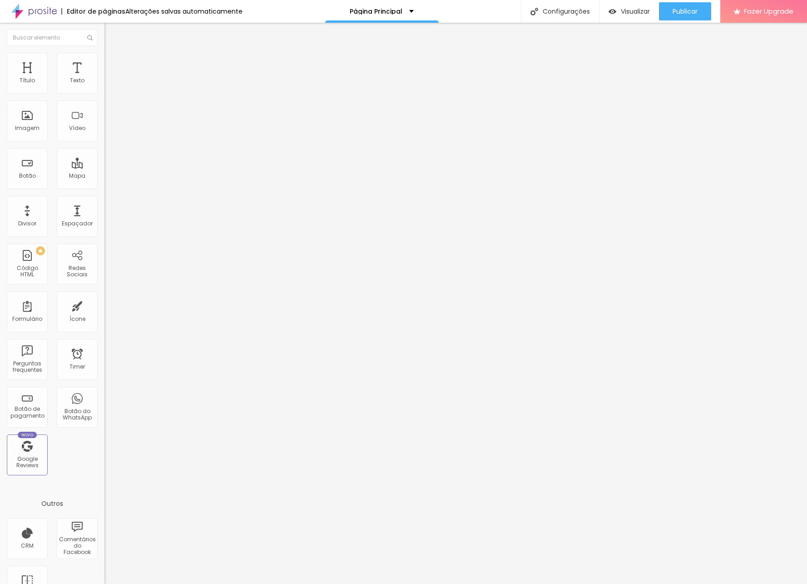
type input "90"
type input "95"
type input "100"
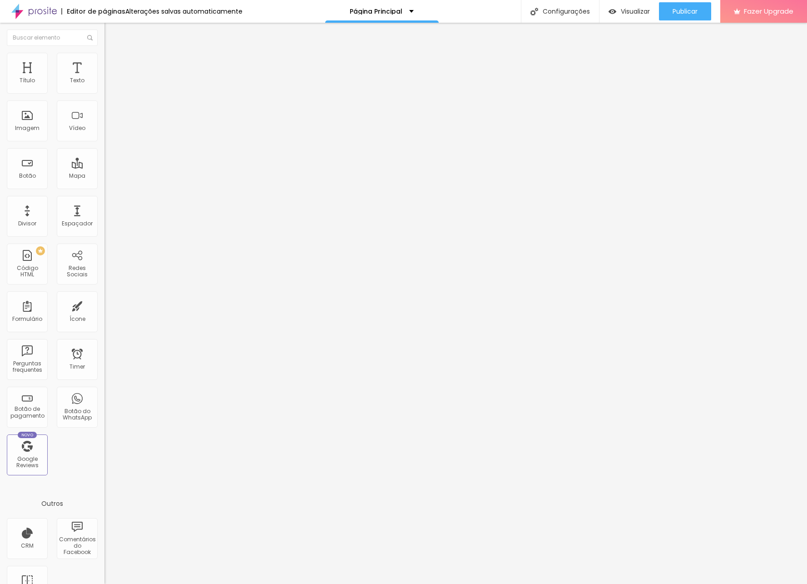
type input "100"
type input "95"
type input "90"
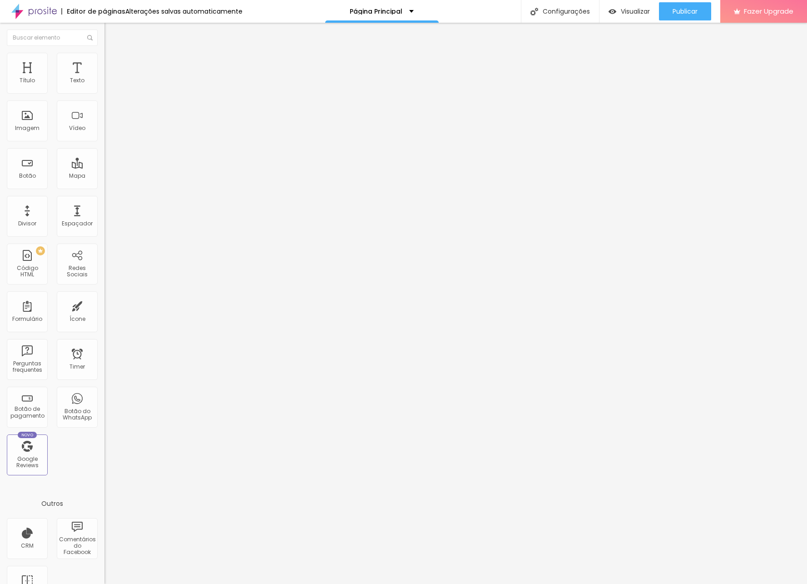
type input "85"
type input "80"
type input "75"
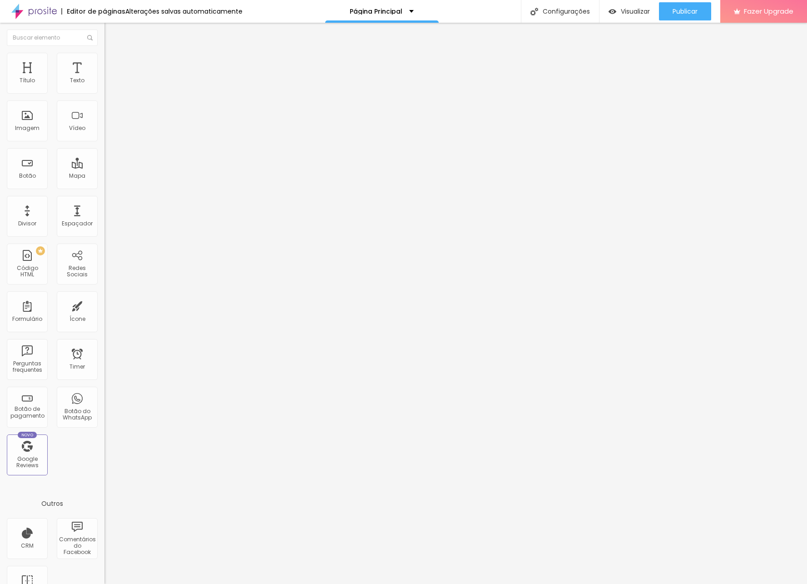
type input "75"
type input "70"
type input "65"
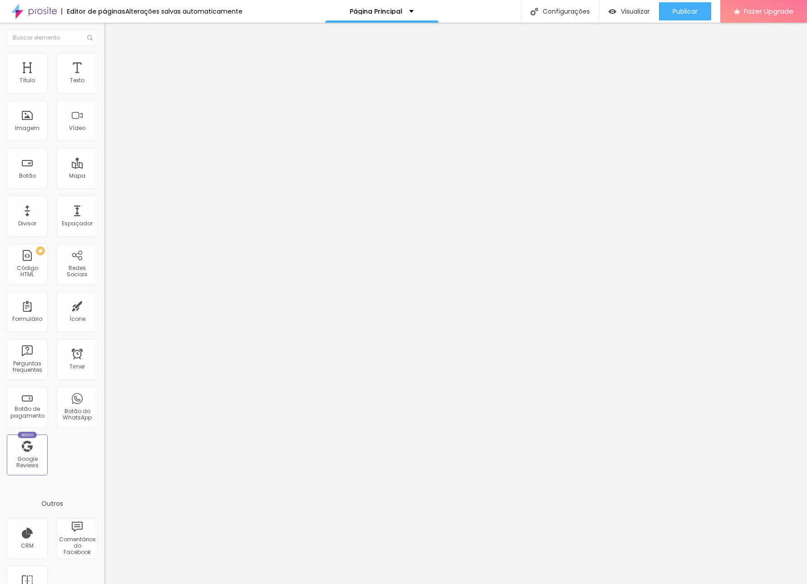
type input "60"
type input "55"
type input "60"
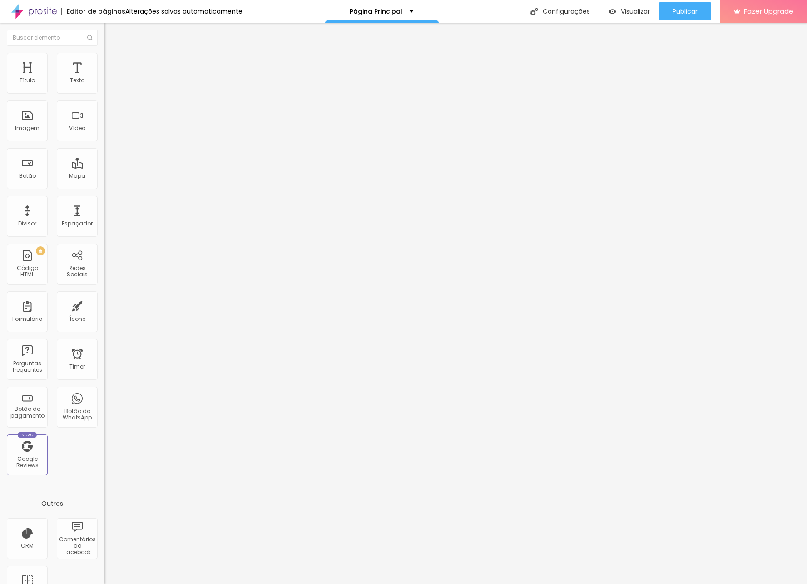
type input "60"
type input "65"
type input "70"
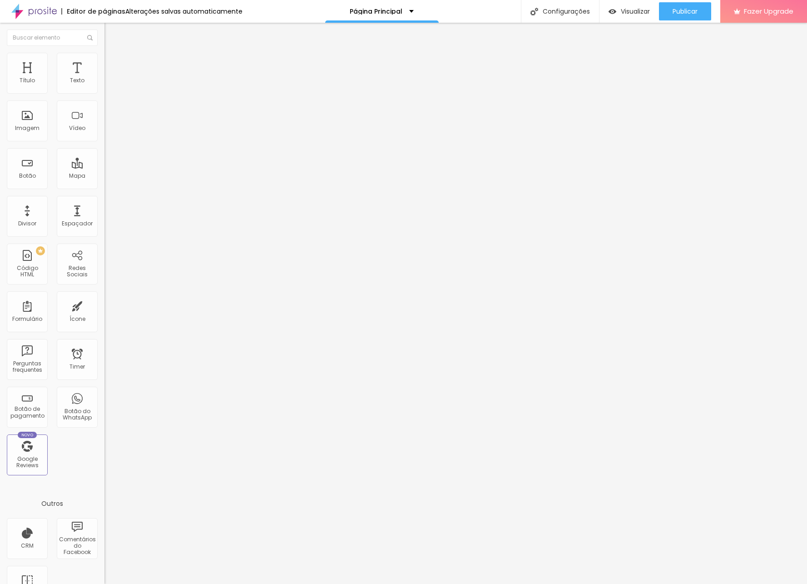
type input "75"
type input "80"
type input "85"
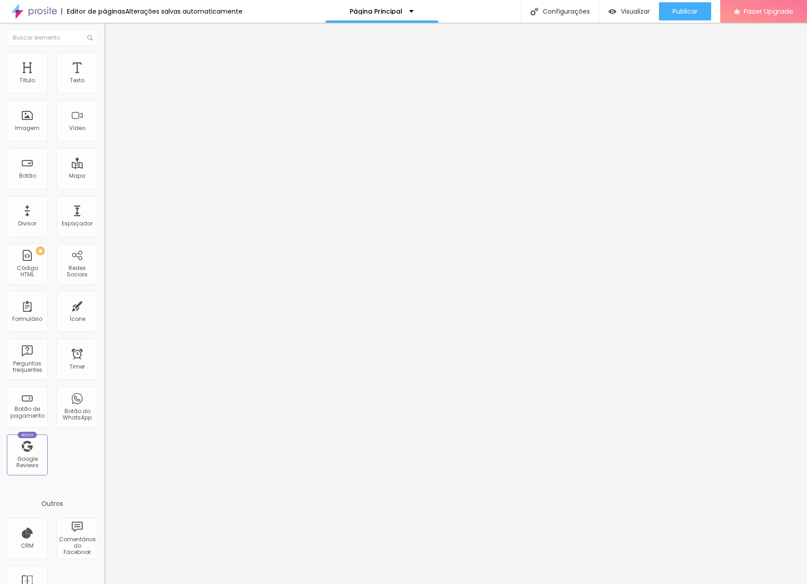
type input "85"
type input "90"
type input "95"
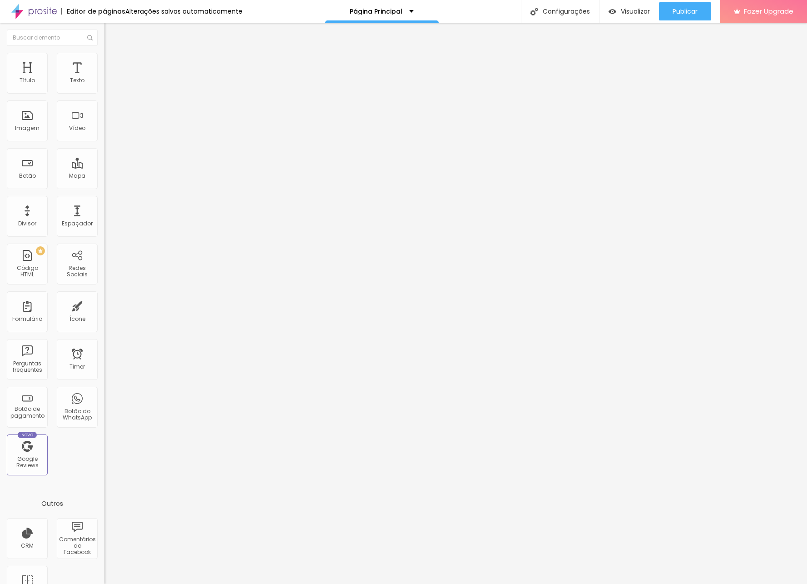
type input "100"
drag, startPoint x: 94, startPoint y: 100, endPoint x: 115, endPoint y: 101, distance: 20.5
click at [115, 101] on div "Título Texto Imagem Vídeo Botão Mapa Divisor Espaçador PREMIUM Código HTML Rede…" at bounding box center [403, 303] width 807 height 561
click at [104, 62] on li "Avançado" at bounding box center [156, 66] width 104 height 9
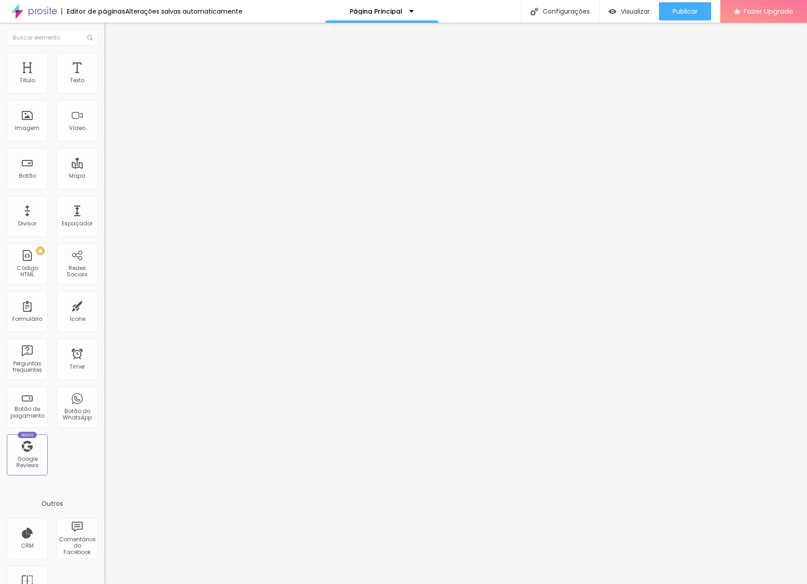
click at [104, 55] on img at bounding box center [108, 57] width 8 height 8
type input "3"
type input "25"
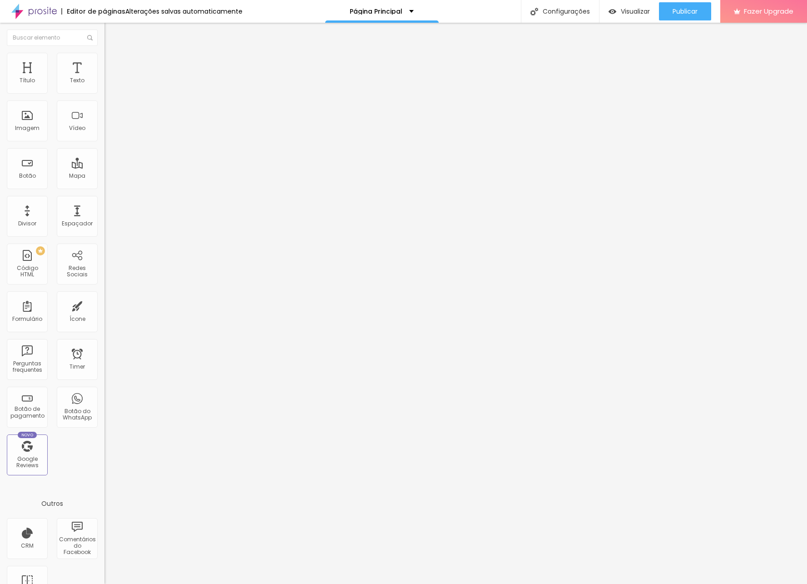
type input "59"
type input "113"
type input "144"
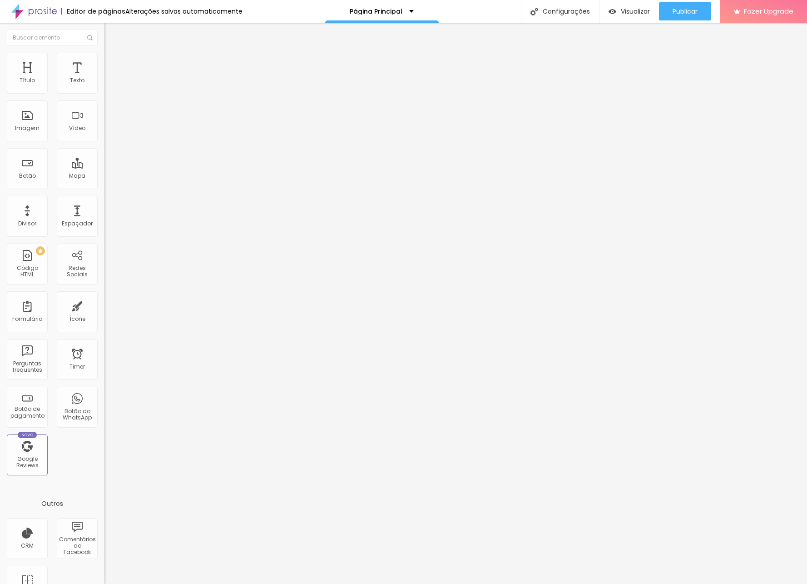
type input "144"
type input "162"
type input "170"
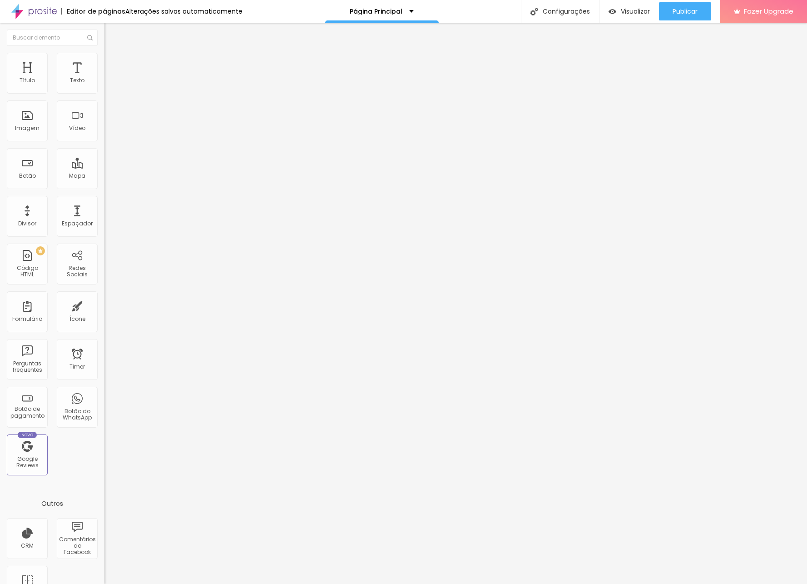
type input "176"
type input "180"
type input "184"
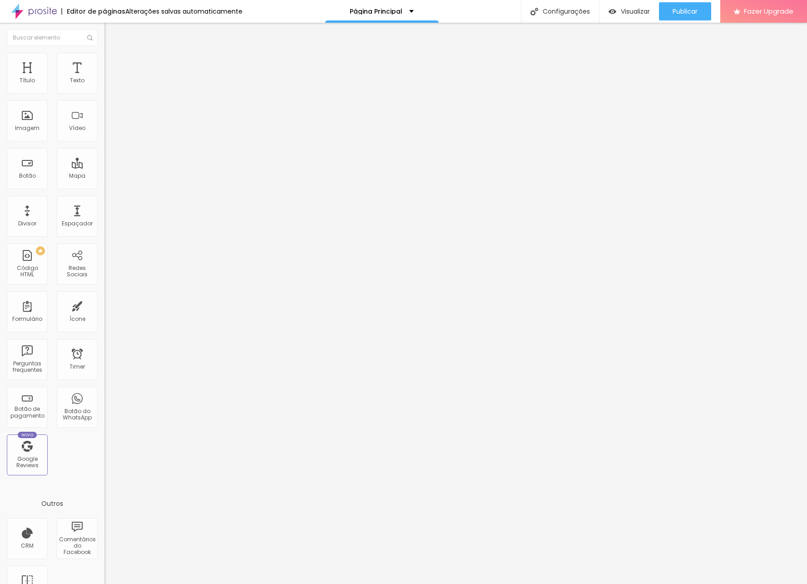
type input "184"
type input "186"
type input "184"
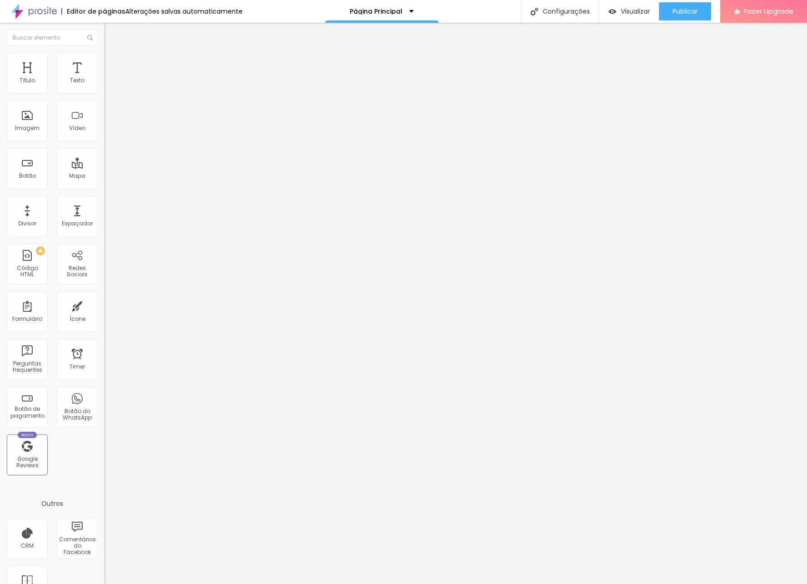
type input "179"
type input "156"
type input "117"
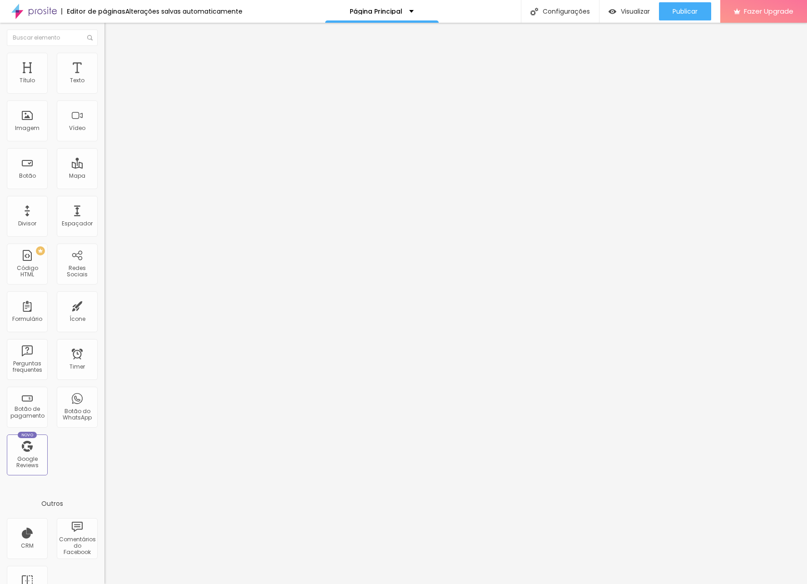
type input "117"
type input "68"
type input "44"
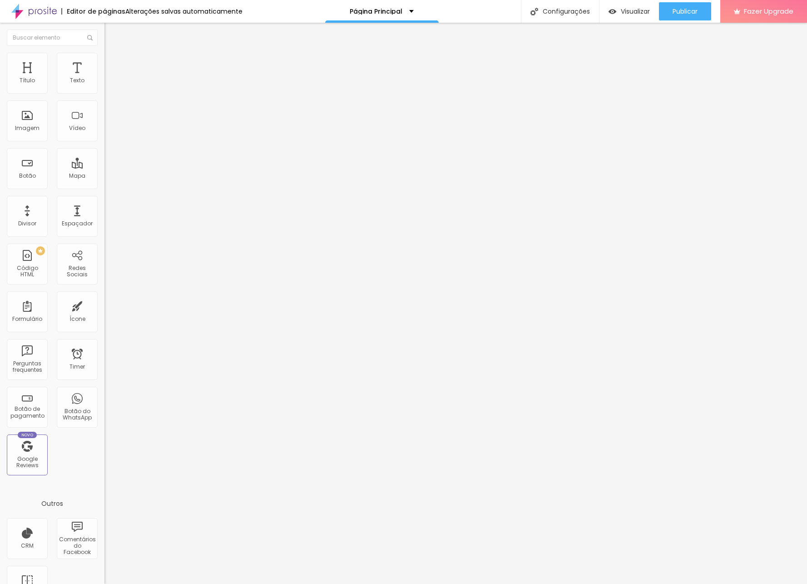
type input "24"
type input "9"
type input "1"
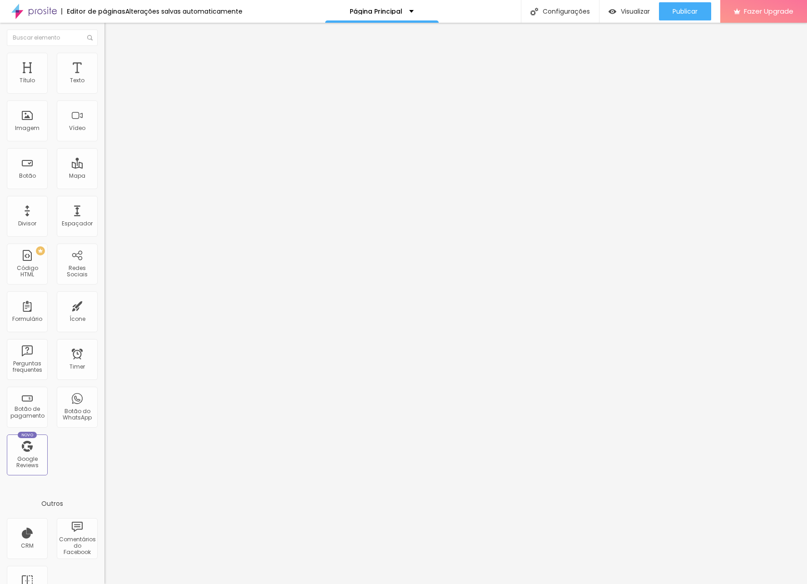
type input "1"
type input "0"
type input "10"
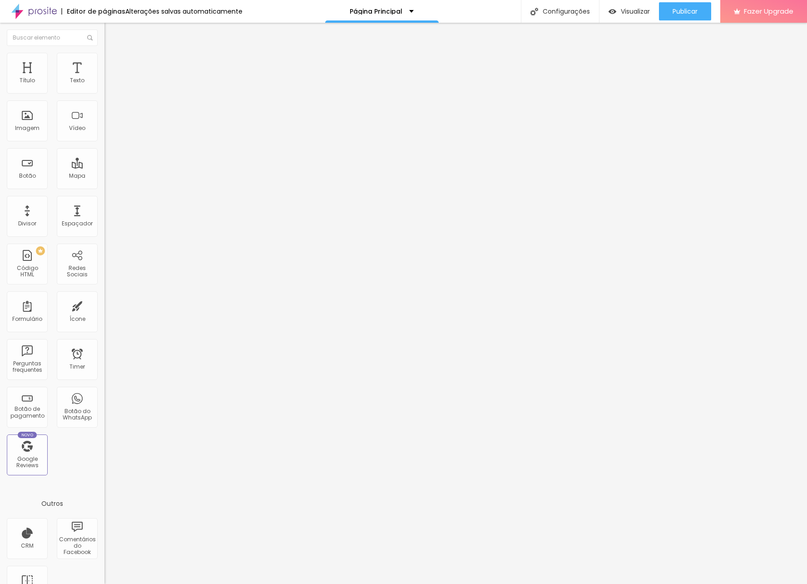
type input "92"
type input "200"
drag, startPoint x: 21, startPoint y: 118, endPoint x: 149, endPoint y: 114, distance: 127.7
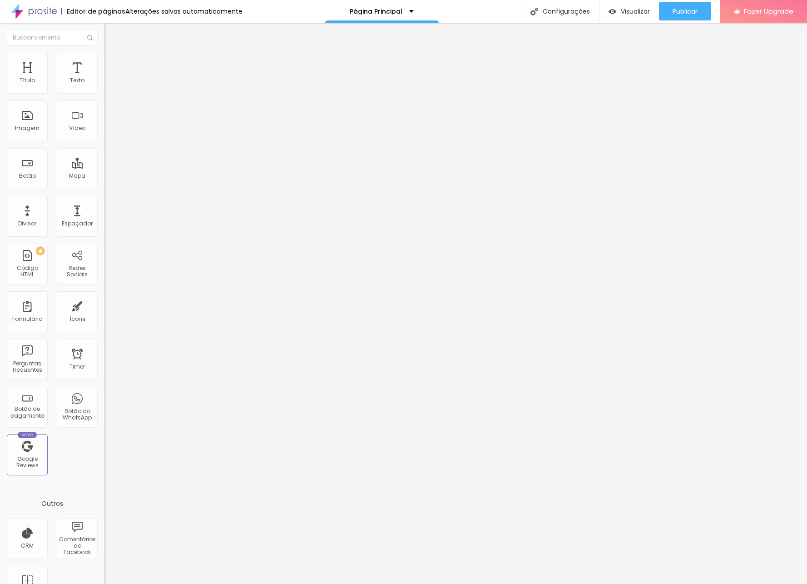
type input "200"
click at [149, 114] on div "Título Texto Imagem Vídeo Botão Mapa Divisor Espaçador PREMIUM Código HTML Rede…" at bounding box center [403, 303] width 807 height 561
click at [635, 12] on span "Visualizar" at bounding box center [635, 11] width 29 height 7
drag, startPoint x: 95, startPoint y: 248, endPoint x: -24, endPoint y: 248, distance: 119.0
click at [0, 248] on html "Editor de páginas Alterações salvas automaticamente Página Principal Configuraç…" at bounding box center [403, 292] width 807 height 584
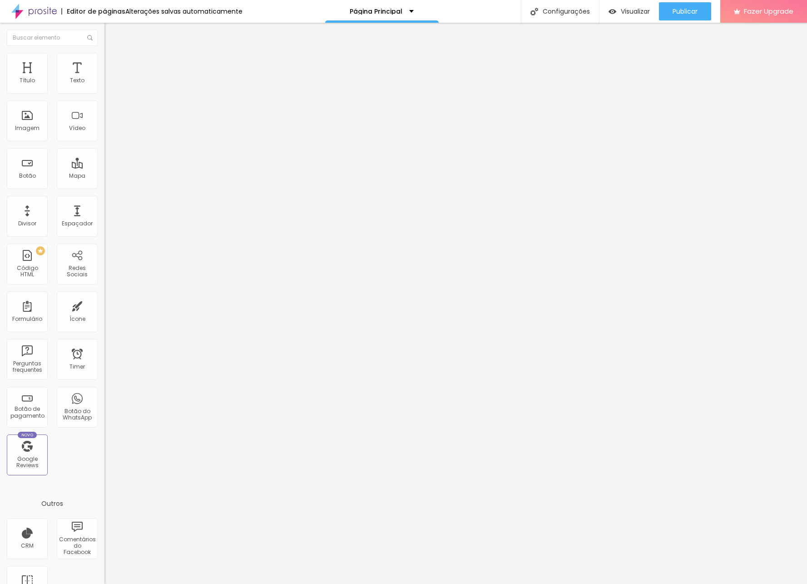
type input "fotografia.pt/natal-2025"
drag, startPoint x: 73, startPoint y: 248, endPoint x: -43, endPoint y: 246, distance: 115.4
click at [0, 246] on html "Editor de páginas Alterações salvas automaticamente Página Principal Configuraç…" at bounding box center [403, 292] width 807 height 584
paste input "www.pedacinhosdeceufotografia.pt/natal-2025"
drag, startPoint x: 94, startPoint y: 248, endPoint x: -44, endPoint y: 242, distance: 138.7
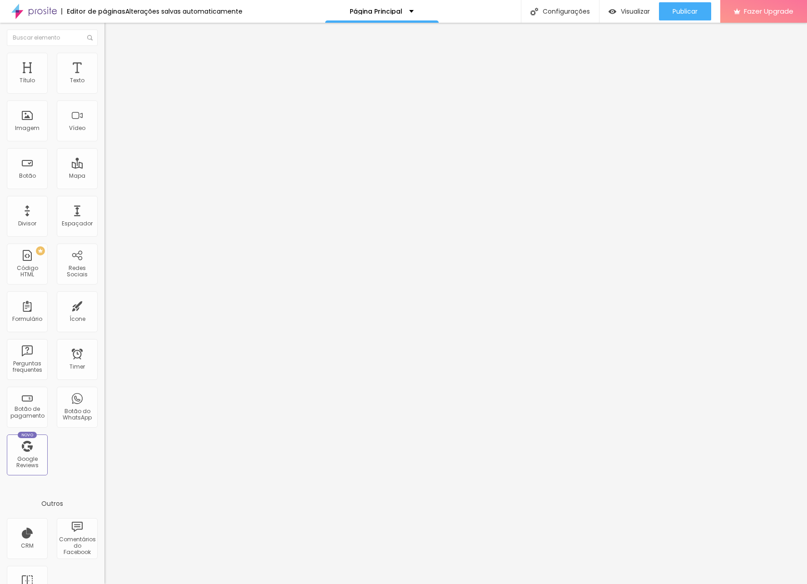
click at [0, 242] on html "Editor de páginas Alterações salvas automaticamente Página Principal Configuraç…" at bounding box center [403, 292] width 807 height 584
type input "www.pedacinhosdeceufotografia.pt/natal-2025"
click at [104, 288] on div "Editar Imagem Conteúdo Estilo Avançado Trocar imagem Descrição da imagem (Alt) …" at bounding box center [156, 303] width 104 height 561
click at [104, 202] on img at bounding box center [106, 200] width 5 height 5
click at [104, 198] on div at bounding box center [156, 198] width 104 height 0
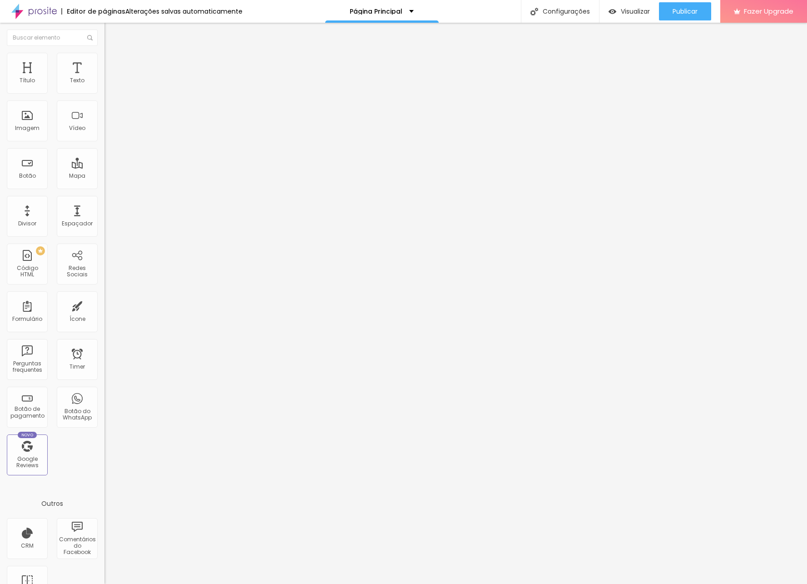
click at [104, 186] on input "www.pedacinhosdeceufotografia.pt/natal-2025" at bounding box center [158, 181] width 109 height 9
click at [104, 186] on input "text" at bounding box center [158, 181] width 109 height 9
click at [104, 59] on li "Estilo" at bounding box center [156, 57] width 104 height 9
click at [113, 54] on span "Conteúdo" at bounding box center [127, 50] width 28 height 8
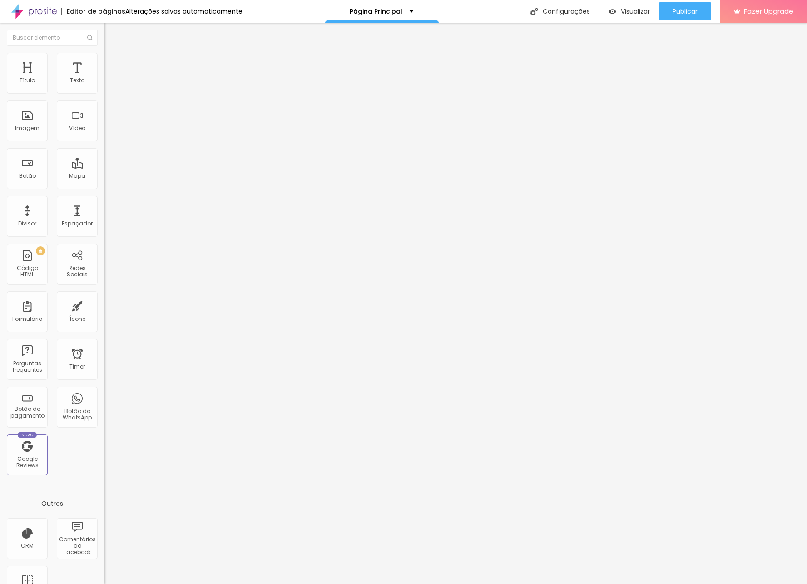
click at [104, 186] on input "text" at bounding box center [158, 181] width 109 height 9
paste input "https://www.pedacinhosdeceufotografia.pt/natal-2025"
type input "https://www.pedacinhosdeceufotografia.pt/natal-2025"
click at [104, 172] on div "Link" at bounding box center [156, 168] width 104 height 5
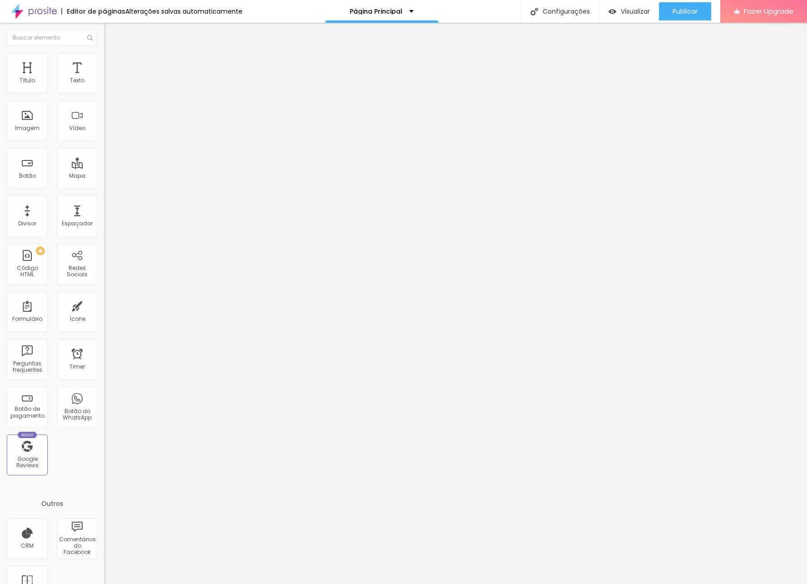
click at [104, 142] on span "Original" at bounding box center [115, 138] width 22 height 8
click at [104, 159] on span "Quadrado" at bounding box center [119, 155] width 30 height 8
click at [104, 153] on span "Padrão" at bounding box center [114, 149] width 20 height 8
click at [104, 148] on span "Cinema" at bounding box center [115, 144] width 23 height 8
click at [104, 167] on span "Original" at bounding box center [115, 163] width 22 height 8
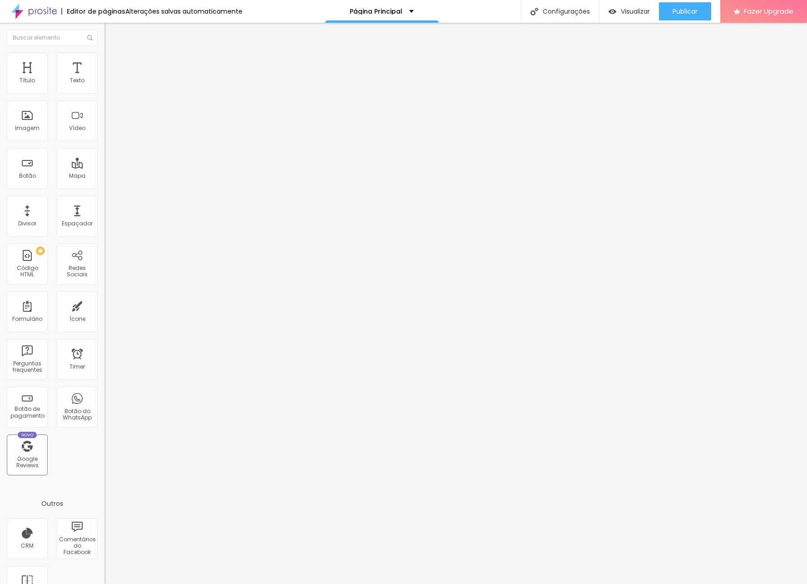
click at [104, 159] on span "Quadrado" at bounding box center [119, 155] width 30 height 8
click at [113, 63] on span "Estilo" at bounding box center [120, 59] width 14 height 8
type input "95"
type input "90"
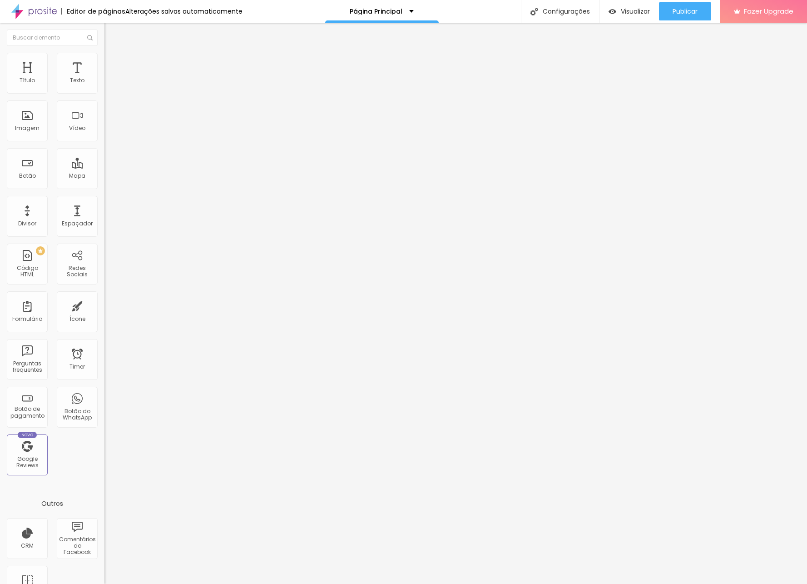
type input "90"
type input "85"
type input "90"
drag, startPoint x: 94, startPoint y: 99, endPoint x: 78, endPoint y: 67, distance: 35.3
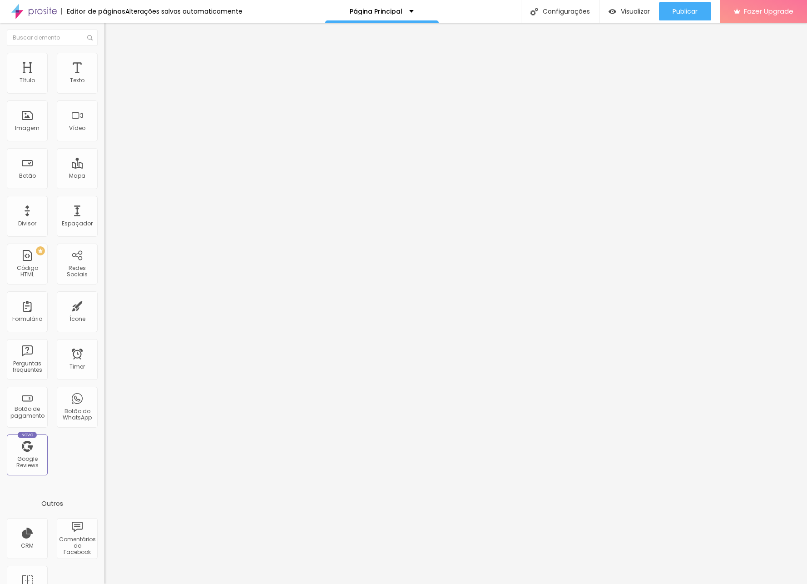
type input "90"
click at [104, 93] on input "range" at bounding box center [133, 89] width 59 height 7
click at [104, 62] on li "Avançado" at bounding box center [156, 66] width 104 height 9
type input "9"
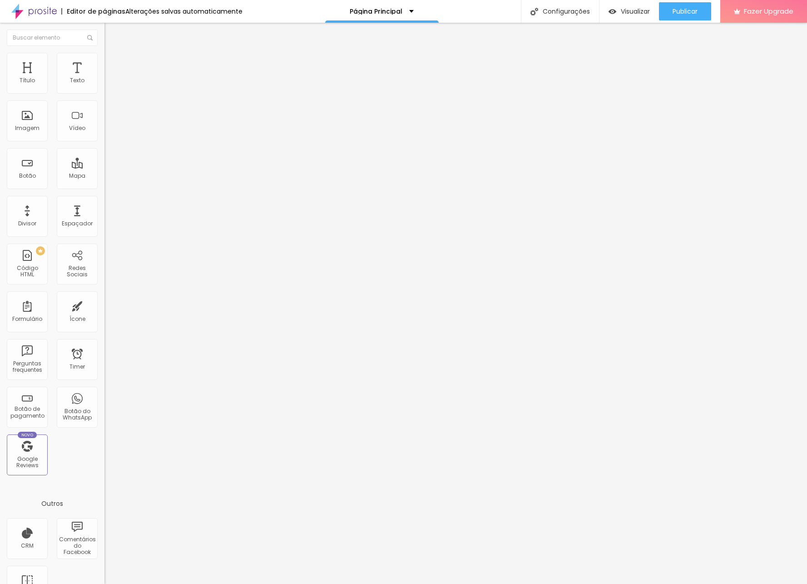
type input "11"
type input "13"
type input "16"
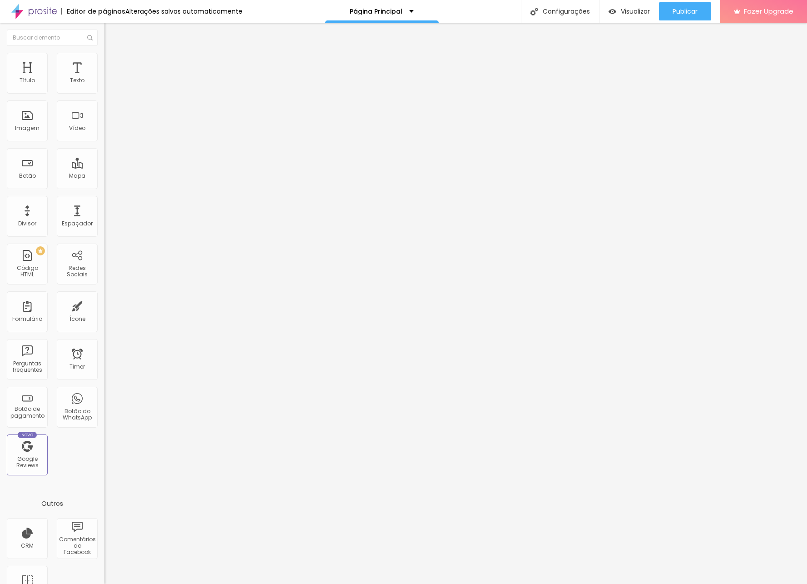
type input "16"
type input "20"
type input "25"
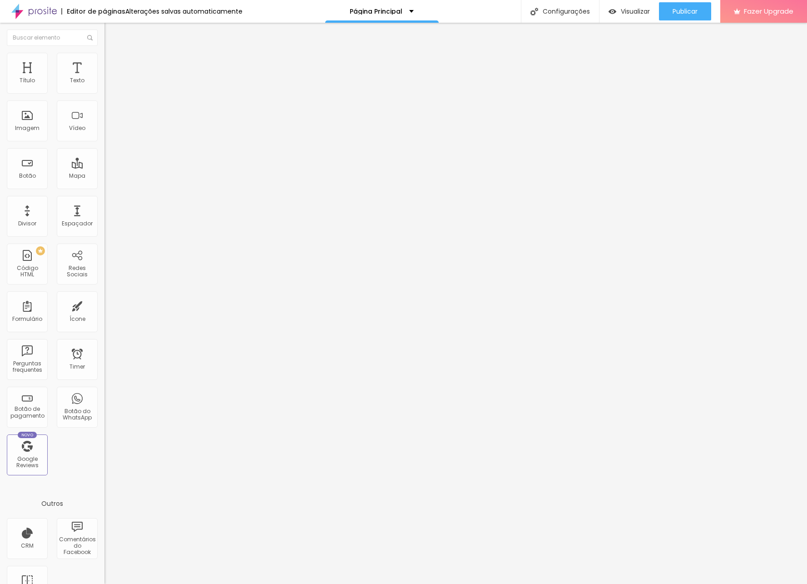
type input "31"
type input "35"
type input "38"
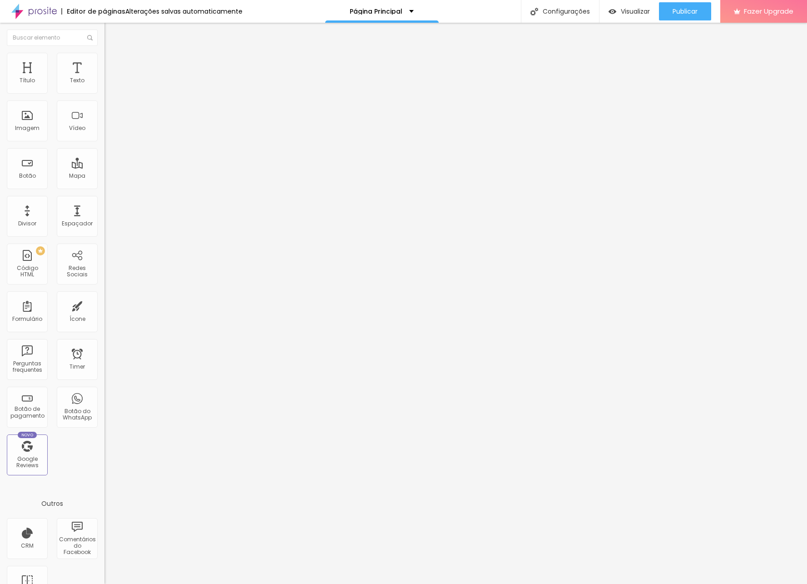
type input "38"
type input "40"
type input "44"
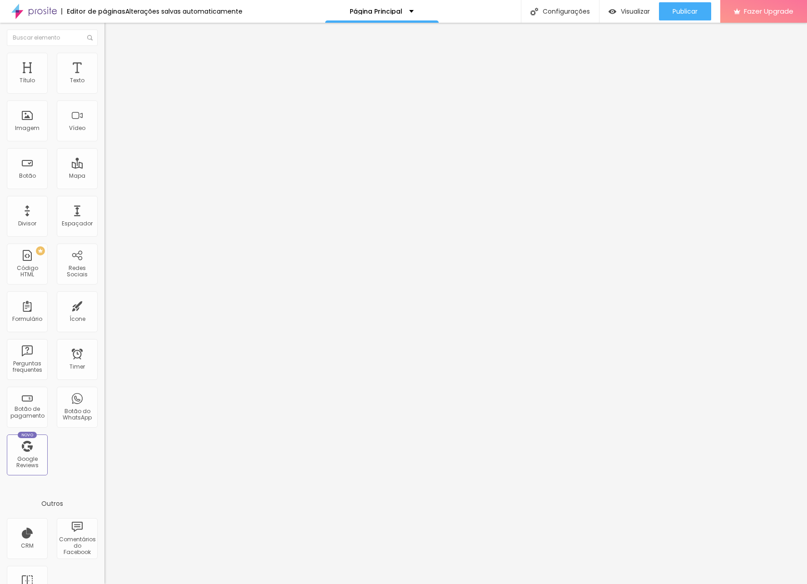
type input "49"
type input "50"
type input "53"
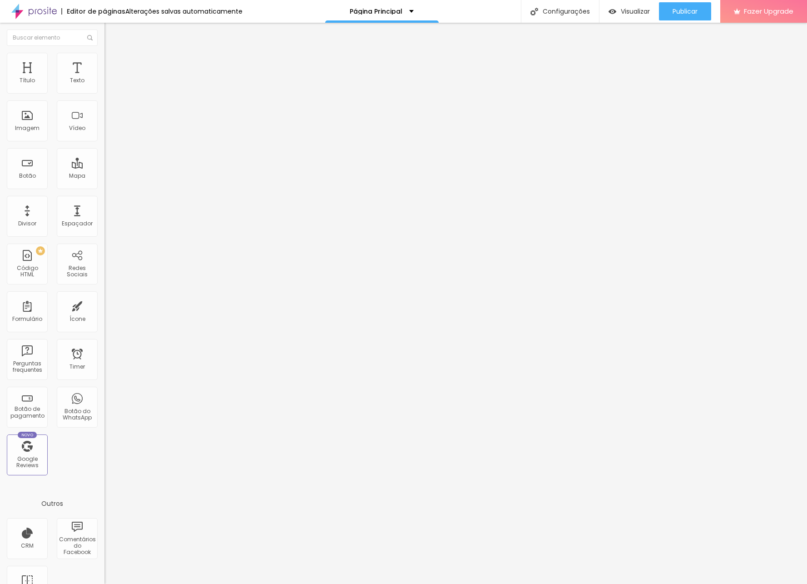
type input "53"
type input "55"
type input "56"
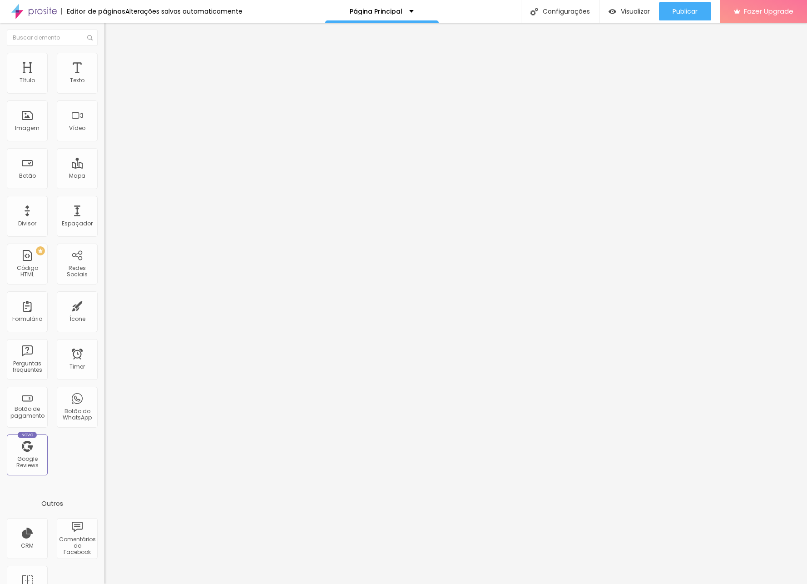
type input "58"
type input "60"
drag, startPoint x: 26, startPoint y: 108, endPoint x: 91, endPoint y: 111, distance: 64.6
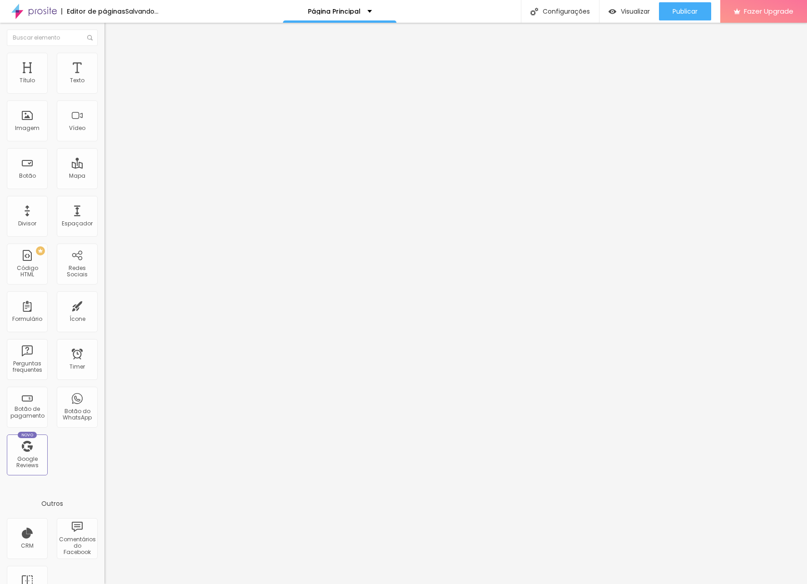
click at [104, 199] on div "100 Espaço de baixo" at bounding box center [156, 263] width 104 height 129
drag, startPoint x: 26, startPoint y: 90, endPoint x: 84, endPoint y: 92, distance: 57.7
click at [104, 92] on div "100 Espaço de cima" at bounding box center [156, 135] width 104 height 129
click at [104, 56] on ul "Conteúdo Estilo Avançado" at bounding box center [156, 57] width 104 height 27
click at [104, 58] on img at bounding box center [108, 57] width 8 height 8
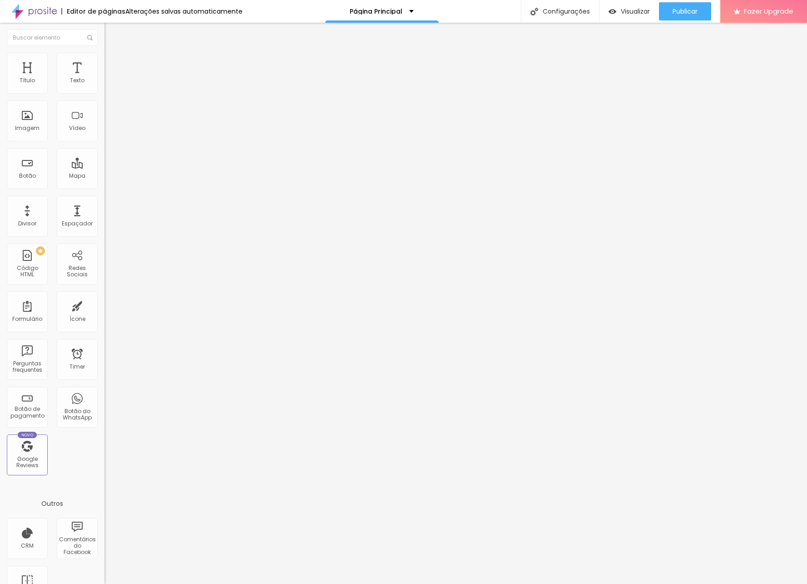
drag, startPoint x: 34, startPoint y: 58, endPoint x: 16, endPoint y: 57, distance: 18.2
click at [104, 58] on ul "Conteúdo Estilo Avançado" at bounding box center [156, 57] width 104 height 27
click at [104, 52] on img at bounding box center [108, 48] width 8 height 8
click at [104, 142] on span "1:1 Quadrado" at bounding box center [122, 138] width 36 height 8
click at [104, 148] on span "Cinema" at bounding box center [115, 144] width 23 height 8
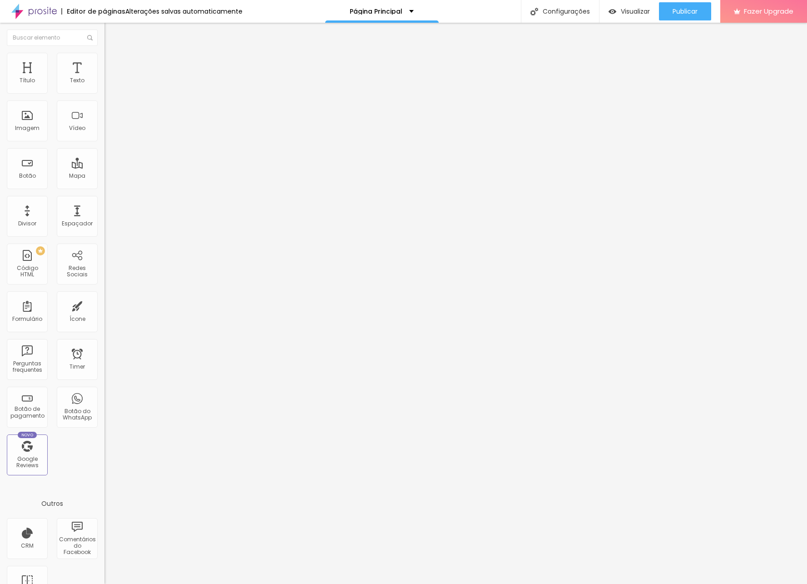
click at [104, 156] on span "Padrão" at bounding box center [114, 153] width 20 height 8
click at [104, 167] on span "Original" at bounding box center [115, 163] width 22 height 8
click at [111, 32] on div "Editar Imagem" at bounding box center [141, 33] width 61 height 7
click at [111, 32] on img "button" at bounding box center [114, 33] width 7 height 7
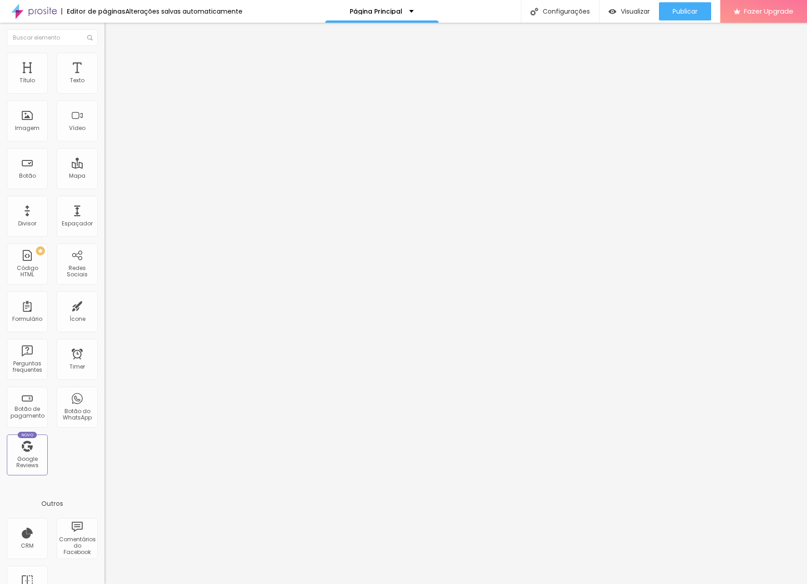
click at [104, 57] on img at bounding box center [108, 57] width 8 height 8
drag, startPoint x: 72, startPoint y: 116, endPoint x: -5, endPoint y: 114, distance: 77.3
click at [0, 114] on html "Editor de páginas Alterações salvas automaticamente Página Principal Configuraç…" at bounding box center [403, 292] width 807 height 584
drag, startPoint x: 21, startPoint y: 116, endPoint x: 76, endPoint y: 82, distance: 64.0
click at [104, 199] on input "range" at bounding box center [133, 202] width 59 height 7
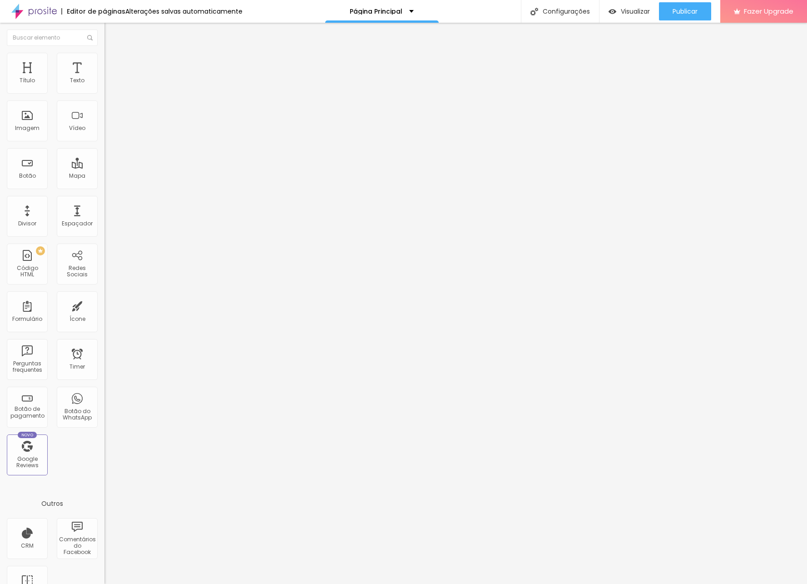
click at [113, 64] on span "Avançado" at bounding box center [128, 68] width 30 height 8
click at [104, 53] on li "Conteúdo" at bounding box center [156, 48] width 104 height 9
click at [104, 83] on span "Encaixotado" at bounding box center [121, 79] width 35 height 8
click at [104, 97] on span "Completo" at bounding box center [118, 93] width 28 height 8
click at [104, 49] on ul "Conteúdo Estilo Avançado" at bounding box center [156, 57] width 104 height 27
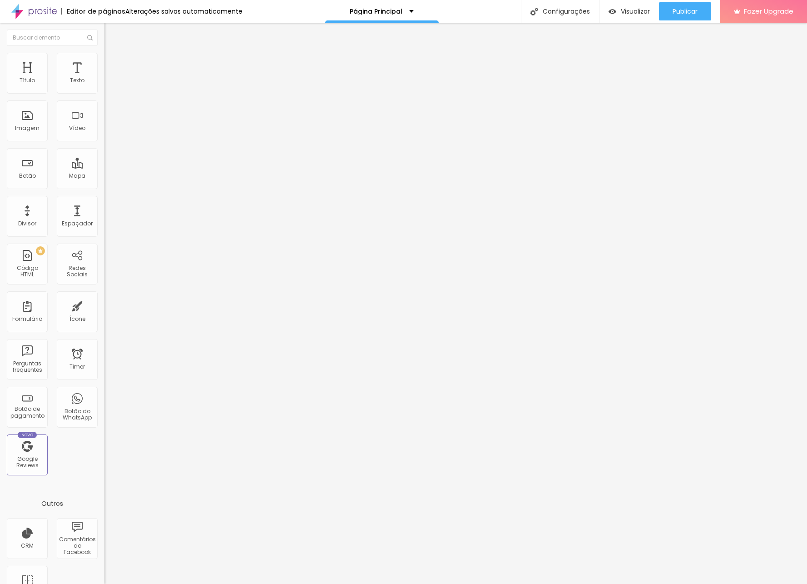
click at [104, 57] on li "Estilo" at bounding box center [156, 57] width 104 height 9
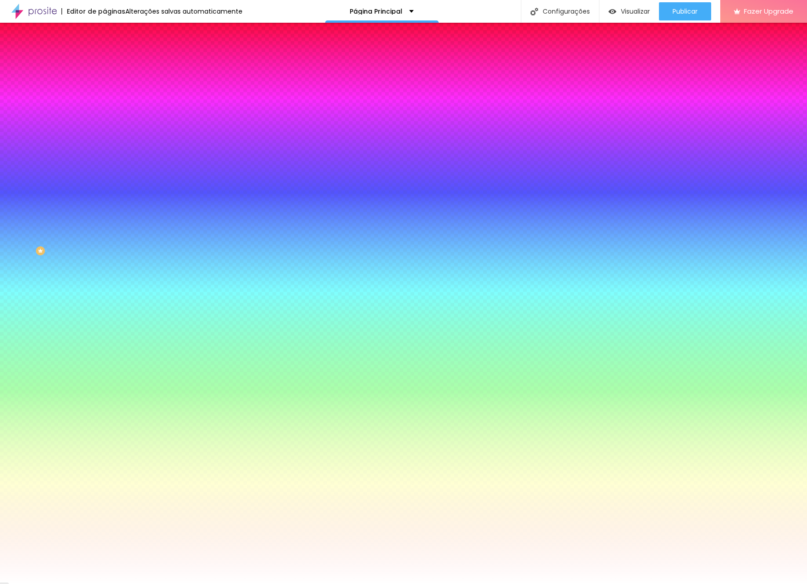
click at [104, 94] on span "Nenhum" at bounding box center [116, 91] width 24 height 8
click at [104, 109] on span "Parallax" at bounding box center [115, 105] width 22 height 8
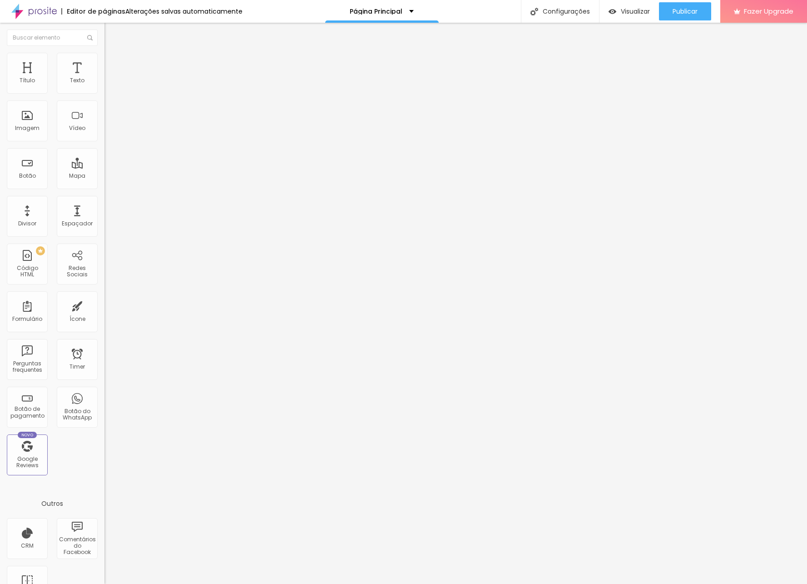
click at [104, 53] on li "Estilo" at bounding box center [156, 57] width 104 height 9
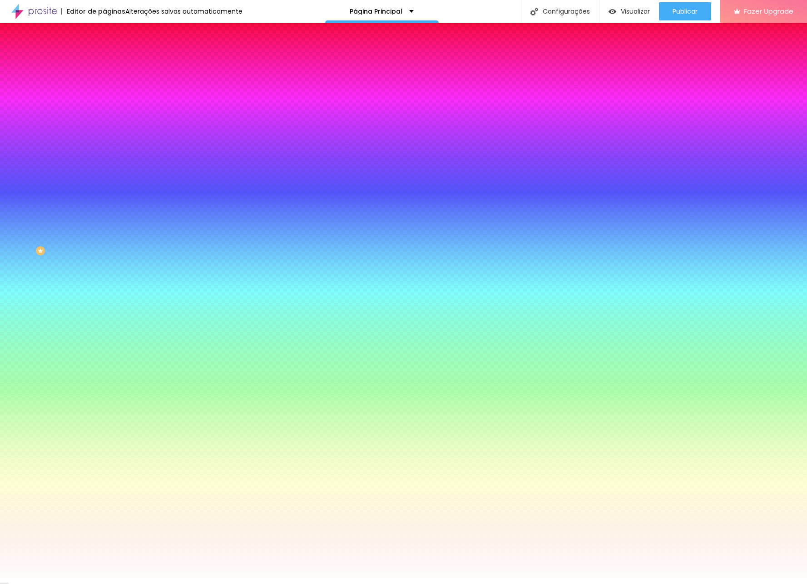
click at [104, 84] on span "Adicionar imagem" at bounding box center [133, 80] width 59 height 8
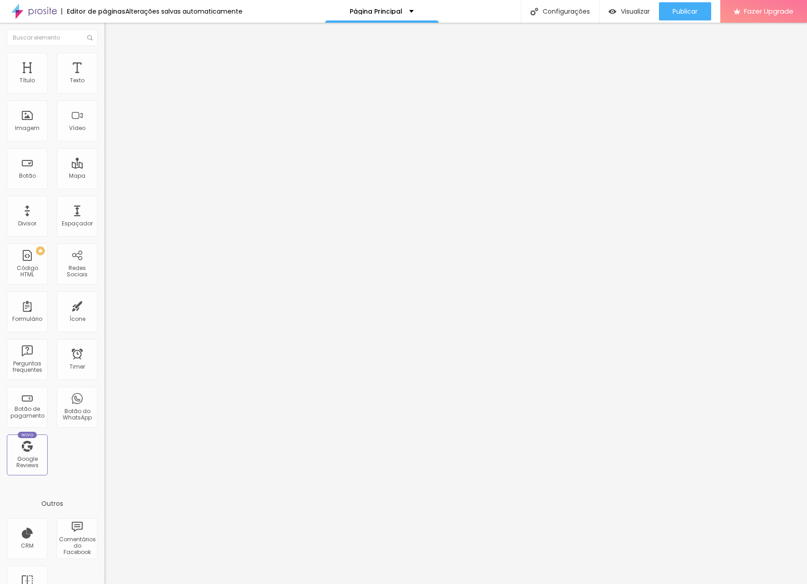
click at [104, 60] on li "Estilo" at bounding box center [156, 57] width 104 height 9
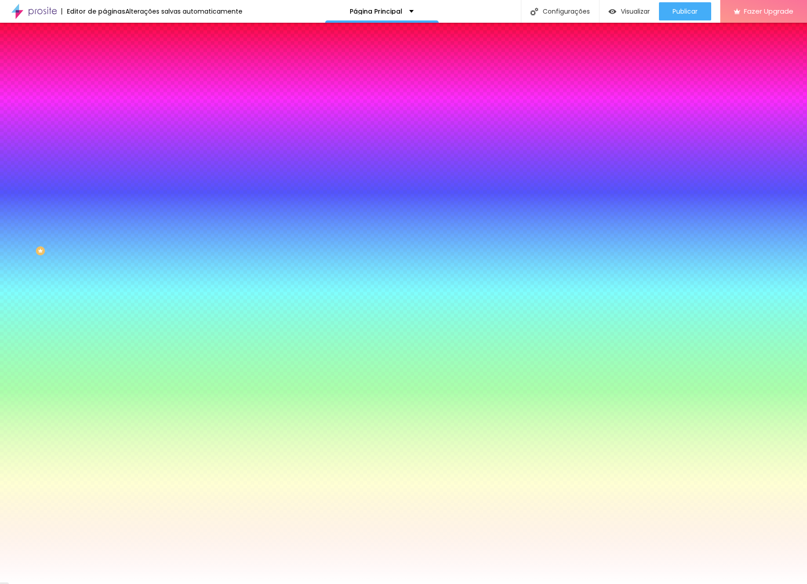
drag, startPoint x: 25, startPoint y: 61, endPoint x: 35, endPoint y: 67, distance: 10.6
click at [113, 54] on span "Conteúdo" at bounding box center [127, 50] width 28 height 8
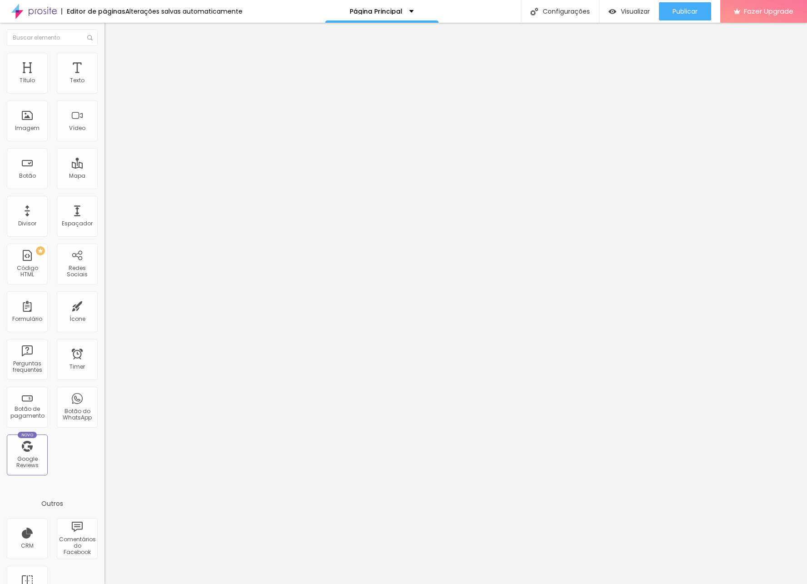
click at [104, 83] on span "Encaixotado" at bounding box center [121, 79] width 35 height 8
click at [104, 97] on span "Completo" at bounding box center [118, 93] width 28 height 8
click at [104, 56] on img at bounding box center [108, 57] width 8 height 8
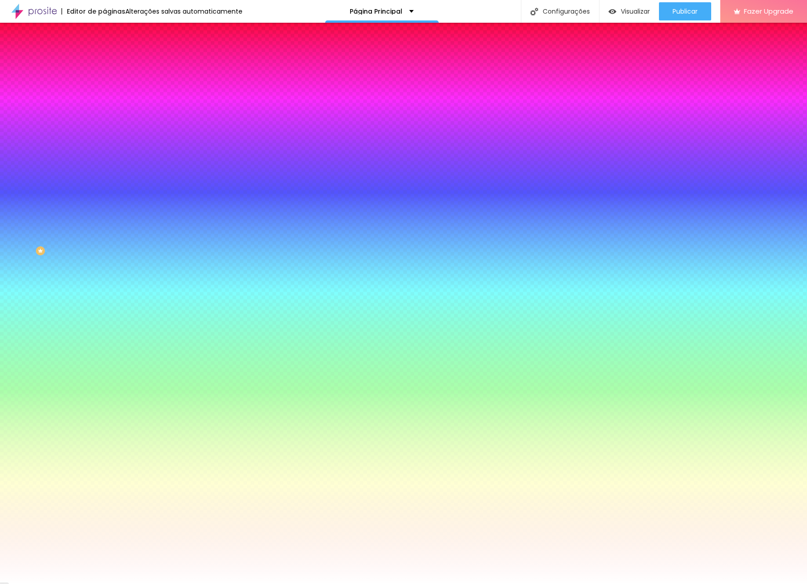
click at [104, 94] on span "Parallax" at bounding box center [115, 91] width 22 height 8
click at [104, 100] on span "Nenhum" at bounding box center [116, 96] width 24 height 8
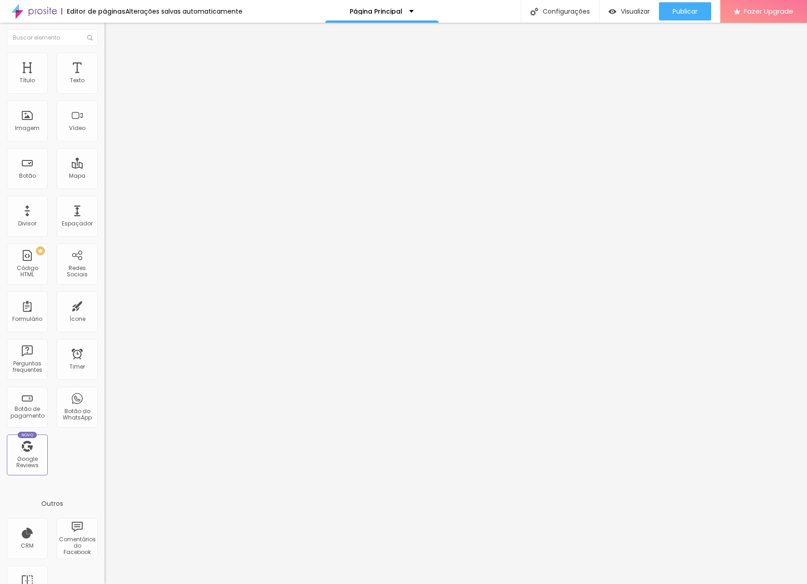
click at [113, 64] on span "Avançado" at bounding box center [128, 68] width 30 height 8
drag, startPoint x: 22, startPoint y: 110, endPoint x: 103, endPoint y: 114, distance: 81.0
click at [104, 199] on div "500 px Espaçamento vertical" at bounding box center [156, 263] width 104 height 129
click at [104, 55] on img at bounding box center [108, 57] width 8 height 8
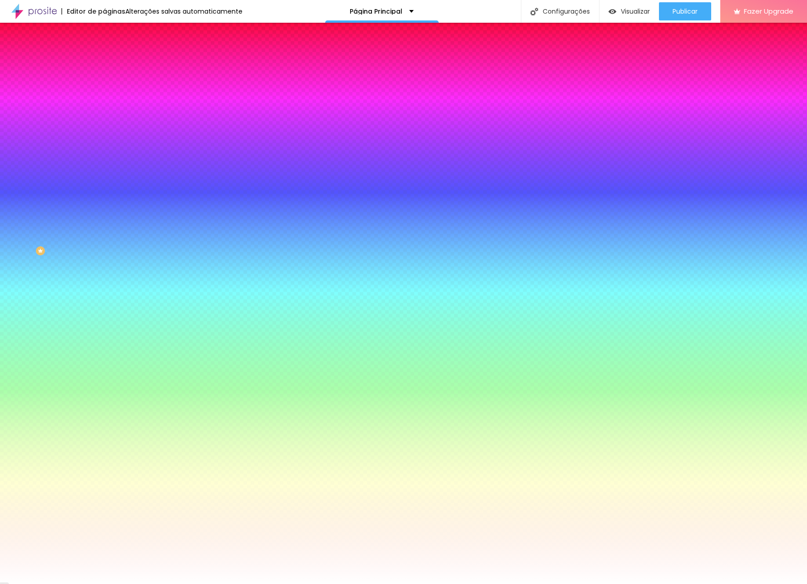
click at [154, 84] on span at bounding box center [156, 80] width 5 height 8
click at [104, 53] on li "Conteúdo" at bounding box center [156, 48] width 104 height 9
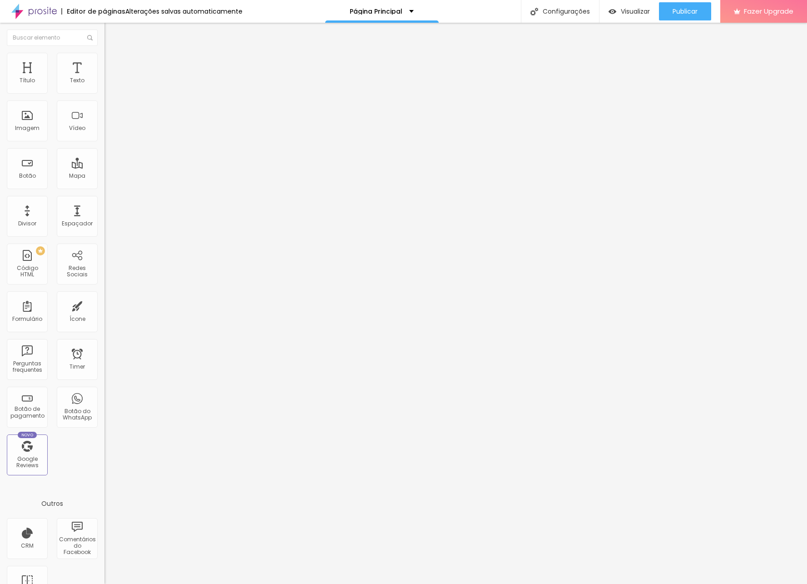
click at [111, 35] on img "button" at bounding box center [114, 33] width 7 height 7
click at [104, 78] on span "Adicionar imagem" at bounding box center [133, 74] width 59 height 8
click at [104, 142] on span "Original" at bounding box center [115, 138] width 22 height 8
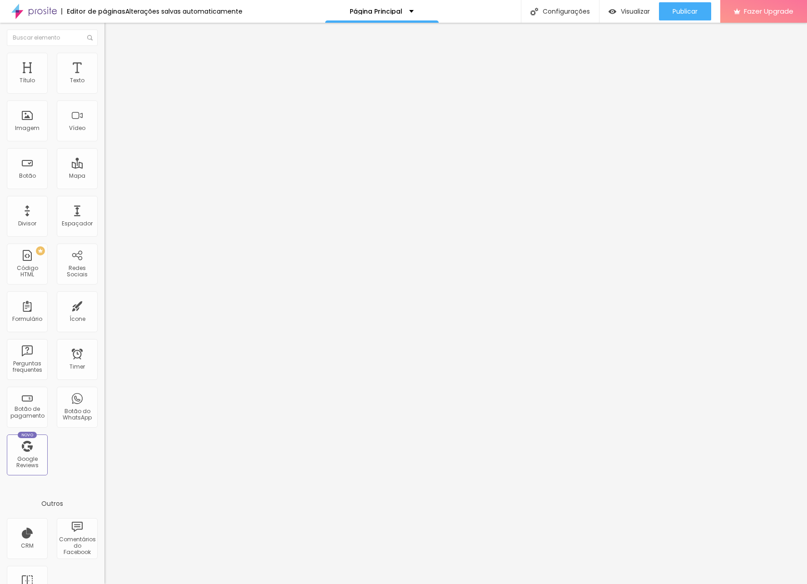
click at [104, 159] on span "Quadrado" at bounding box center [119, 155] width 30 height 8
click at [104, 166] on div "Cinema 16:9 Padrão 4:3 Quadrado 1:1 Original" at bounding box center [156, 153] width 104 height 25
click at [104, 142] on span "1:1 Quadrado" at bounding box center [122, 138] width 36 height 8
click at [104, 166] on div "Proporção 1:1 Quadrado Cinema 16:9 Padrão 4:3 Quadrado 1:1 Original" at bounding box center [156, 148] width 104 height 36
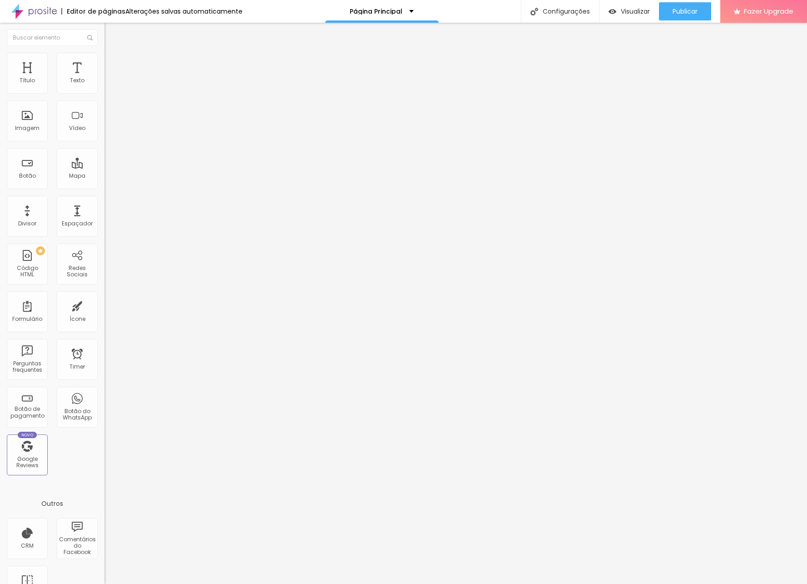
click at [104, 142] on span "1:1 Quadrado" at bounding box center [122, 138] width 36 height 8
click at [104, 167] on span "Original" at bounding box center [115, 163] width 22 height 8
click at [104, 53] on li "Estilo" at bounding box center [156, 57] width 104 height 9
drag, startPoint x: 88, startPoint y: 99, endPoint x: 60, endPoint y: 97, distance: 27.8
click at [104, 93] on input "range" at bounding box center [133, 89] width 59 height 7
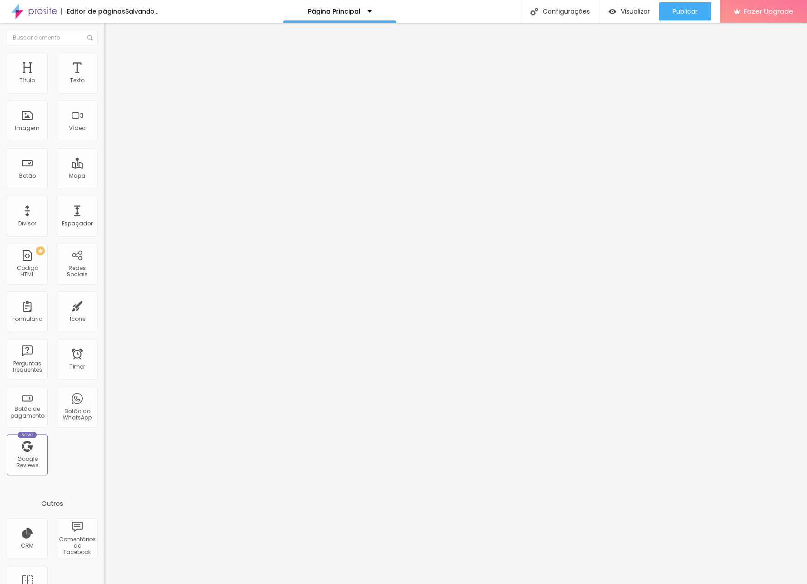
click at [104, 62] on li "Avançado" at bounding box center [156, 66] width 104 height 9
click at [104, 59] on li "Estilo" at bounding box center [156, 57] width 104 height 9
drag, startPoint x: 18, startPoint y: 117, endPoint x: 101, endPoint y: 120, distance: 82.7
click at [104, 120] on div "200 Borda arredondada" at bounding box center [156, 158] width 104 height 129
click at [104, 53] on li "Conteúdo" at bounding box center [156, 48] width 104 height 9
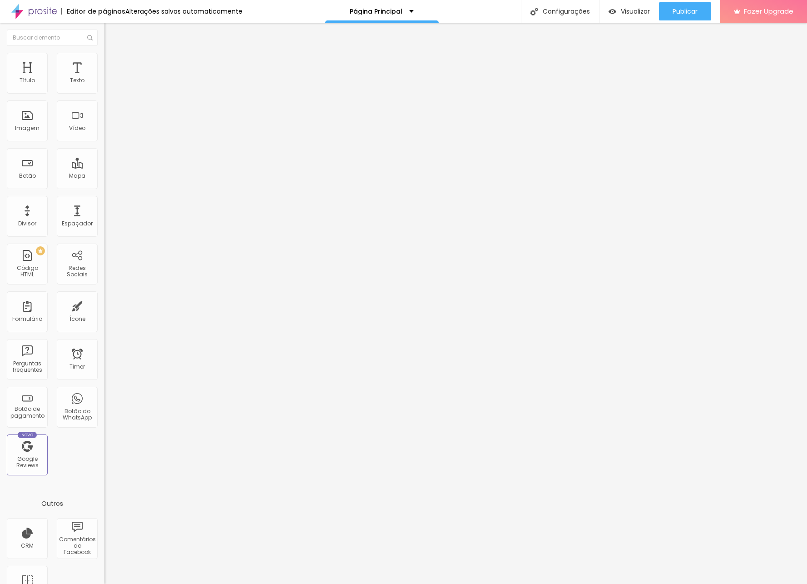
click at [104, 186] on input "https://" at bounding box center [158, 181] width 109 height 9
drag, startPoint x: 59, startPoint y: 249, endPoint x: -22, endPoint y: 248, distance: 80.9
click at [0, 248] on html "Editor de páginas Alterações salvas automaticamente Página Principal Configuraç…" at bounding box center [403, 292] width 807 height 584
paste input "www.pedacinhosdeceufotografia.pt/natal-2025"
click at [104, 172] on div "Link" at bounding box center [156, 168] width 104 height 5
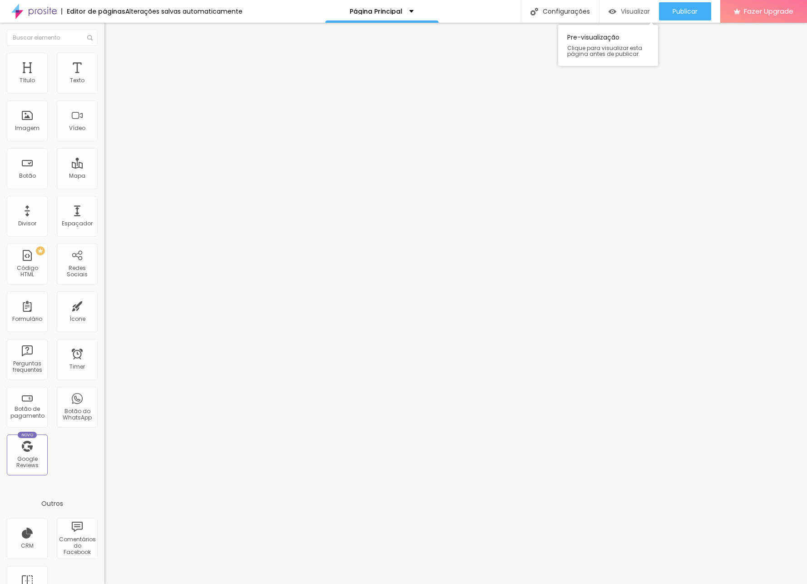
click at [625, 10] on span "Visualizar" at bounding box center [635, 11] width 29 height 7
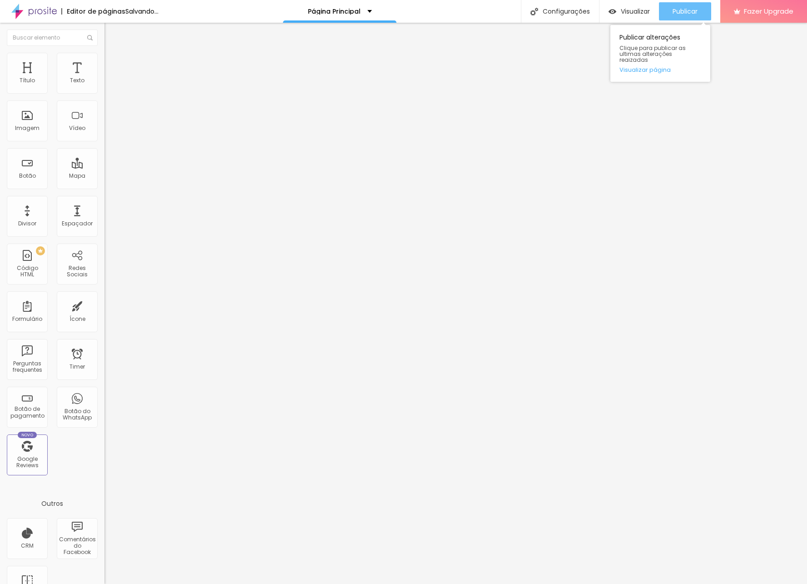
click at [688, 10] on span "Publicar" at bounding box center [685, 11] width 25 height 7
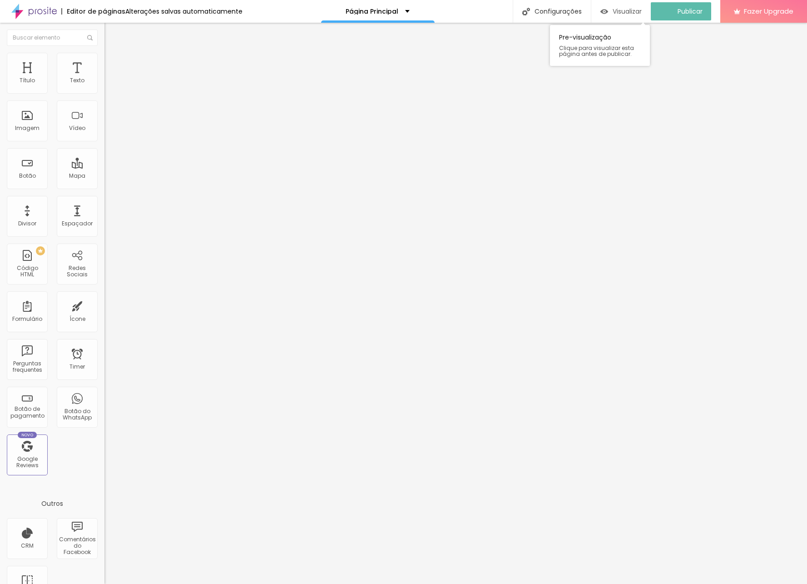
click at [635, 10] on span "Visualizar" at bounding box center [627, 11] width 29 height 7
click at [637, 14] on span "Visualizar" at bounding box center [635, 11] width 29 height 7
click at [113, 64] on span "Avançado" at bounding box center [128, 68] width 30 height 8
click at [104, 59] on li "Estilo" at bounding box center [156, 57] width 104 height 9
click at [104, 52] on img at bounding box center [108, 48] width 8 height 8
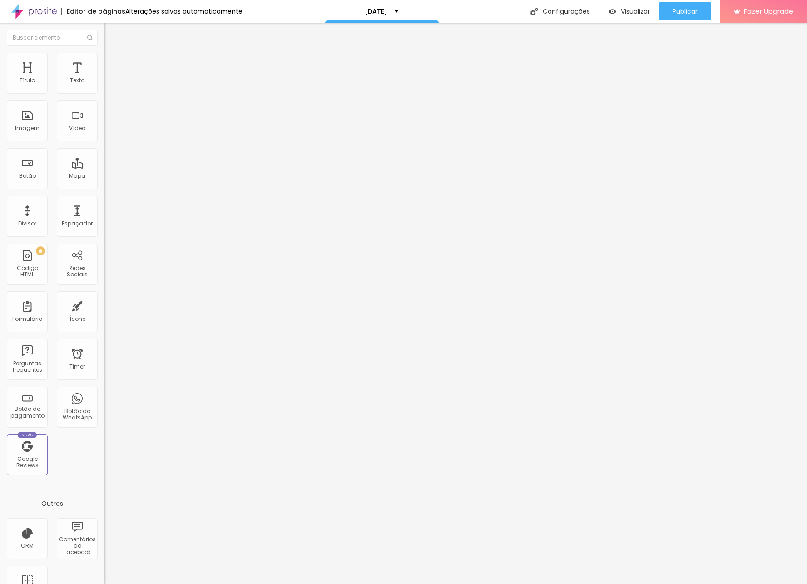
click at [104, 78] on span "Trocar imagem" at bounding box center [129, 74] width 50 height 8
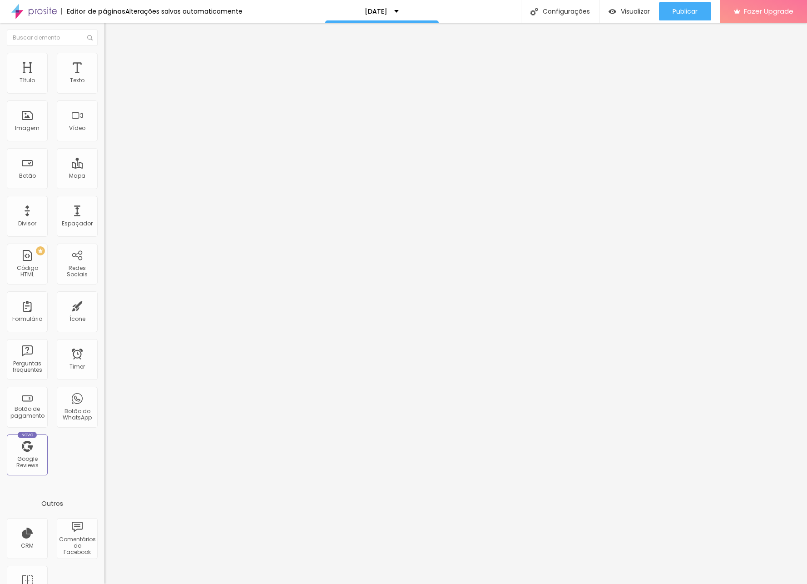
click at [104, 78] on span "Trocar imagem" at bounding box center [129, 74] width 50 height 8
drag, startPoint x: 168, startPoint y: 210, endPoint x: 179, endPoint y: 210, distance: 11.4
click at [104, 78] on span "Trocar imagem" at bounding box center [129, 74] width 50 height 8
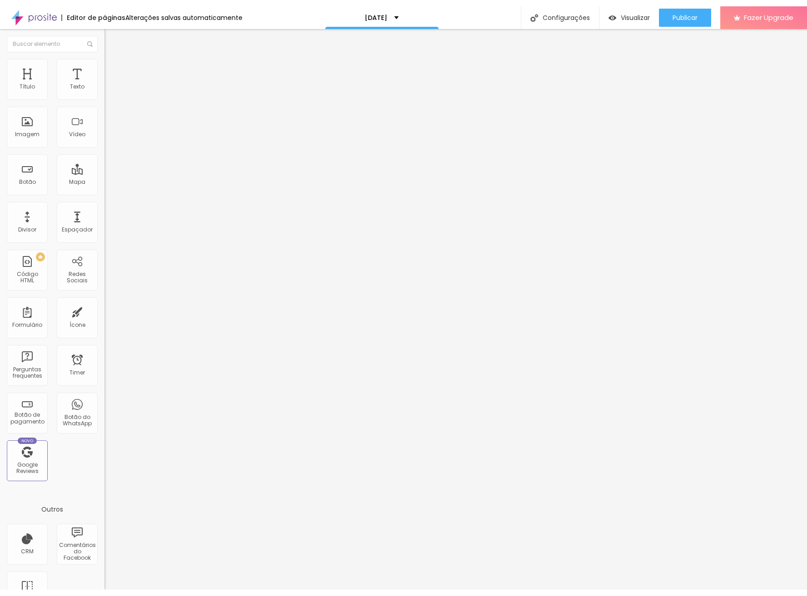
scroll to position [0, 0]
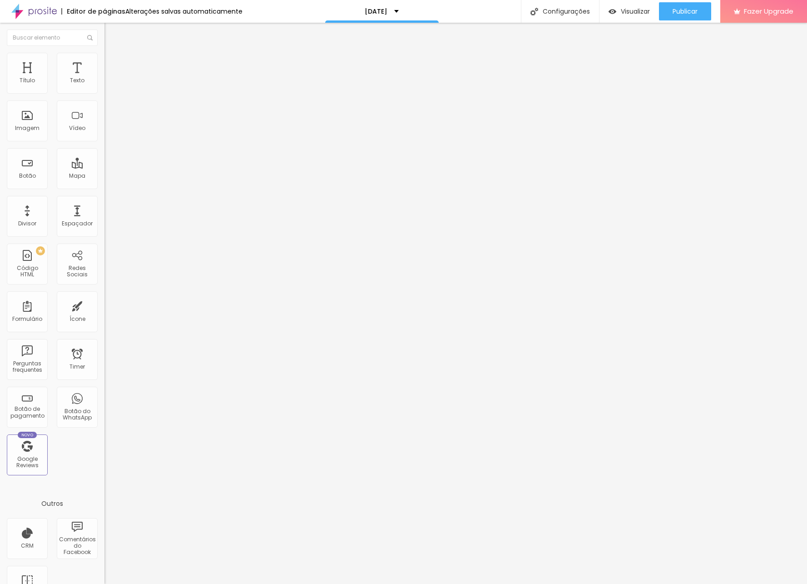
click at [677, 8] on span "Publicar" at bounding box center [685, 11] width 25 height 7
